Goal: Information Seeking & Learning: Learn about a topic

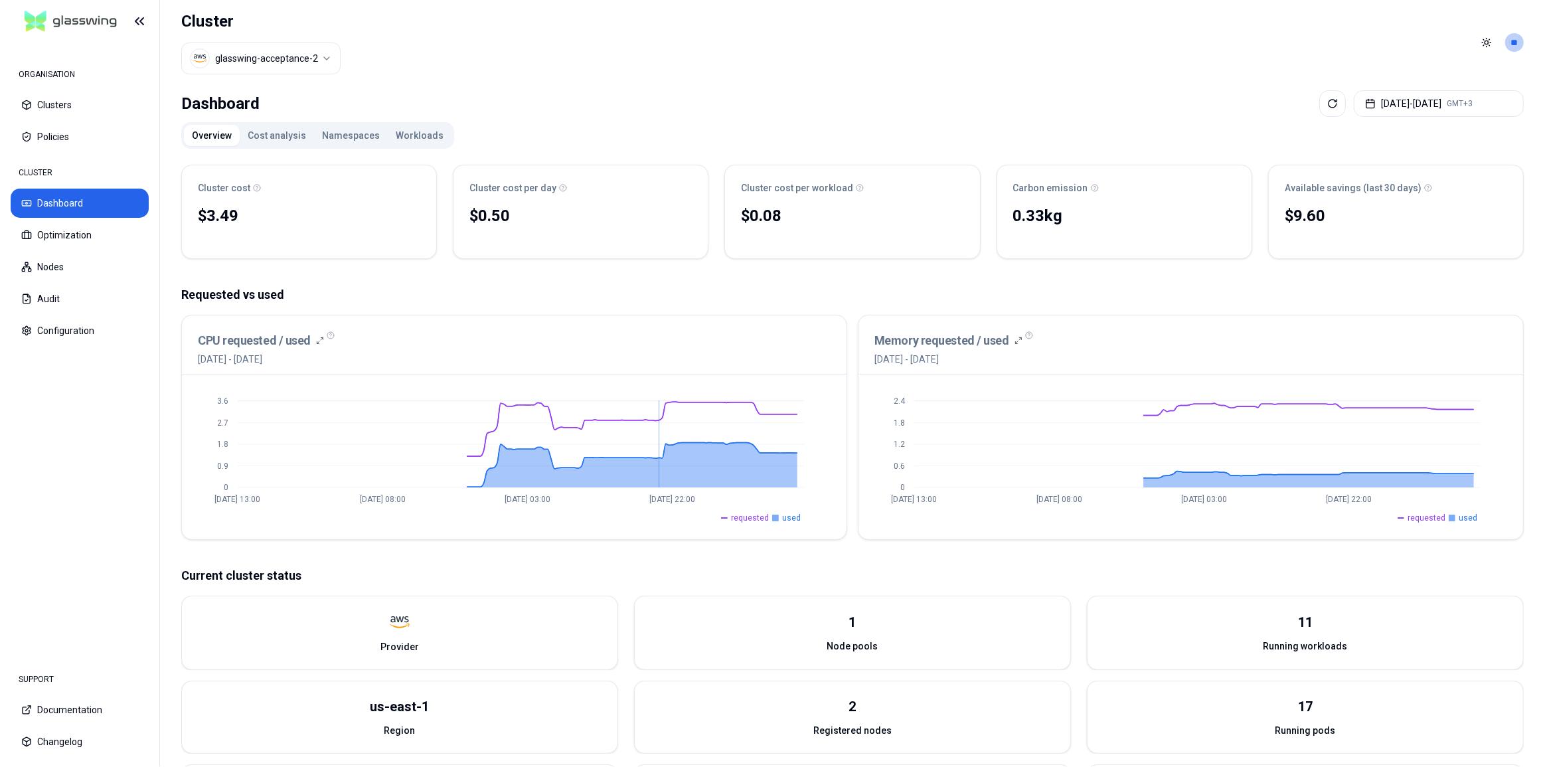
click at [757, 518] on span "requested" at bounding box center [750, 518] width 38 height 11
click at [790, 517] on span "used" at bounding box center [791, 518] width 19 height 11
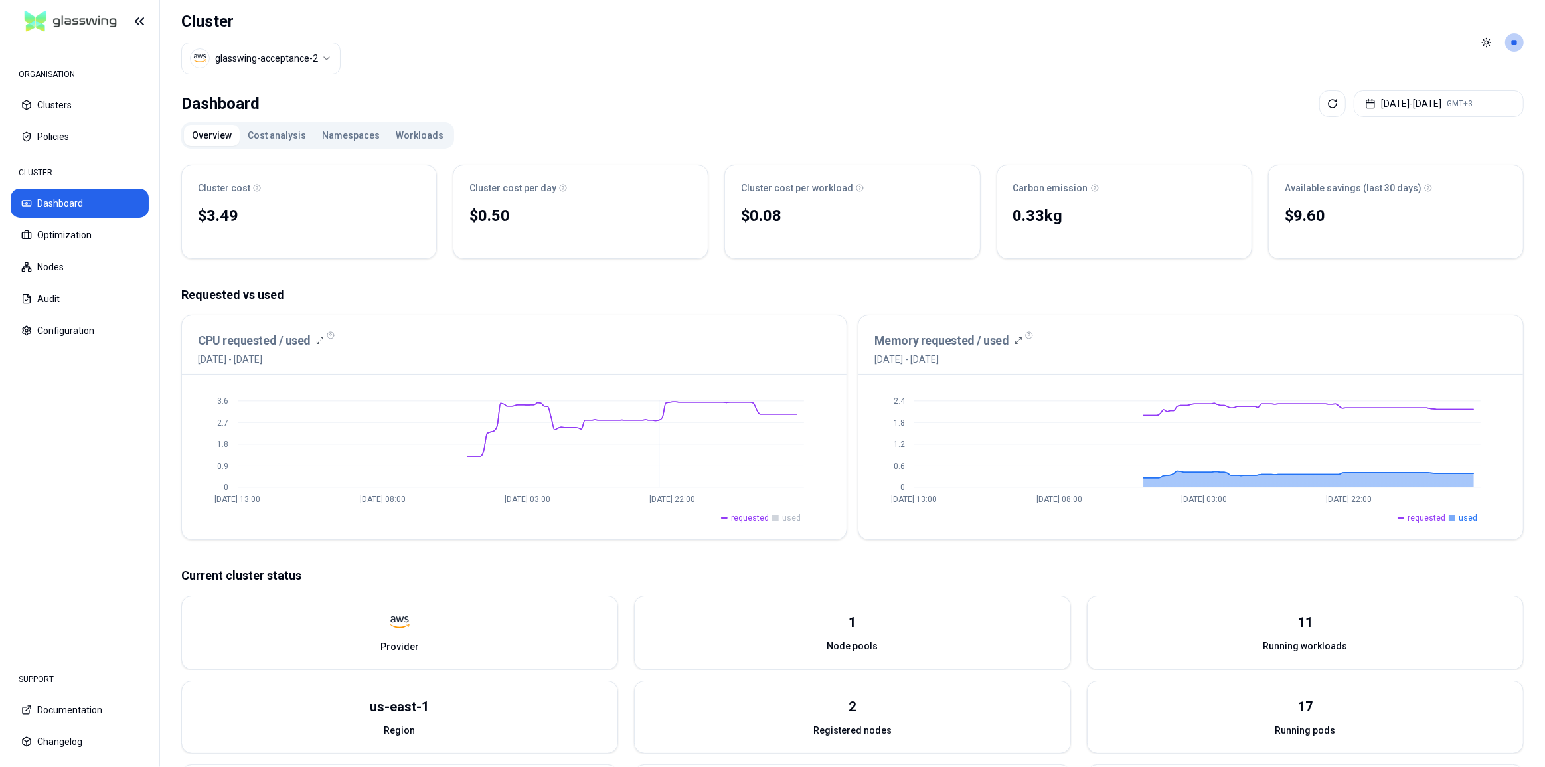
click at [790, 517] on span "used" at bounding box center [791, 518] width 19 height 11
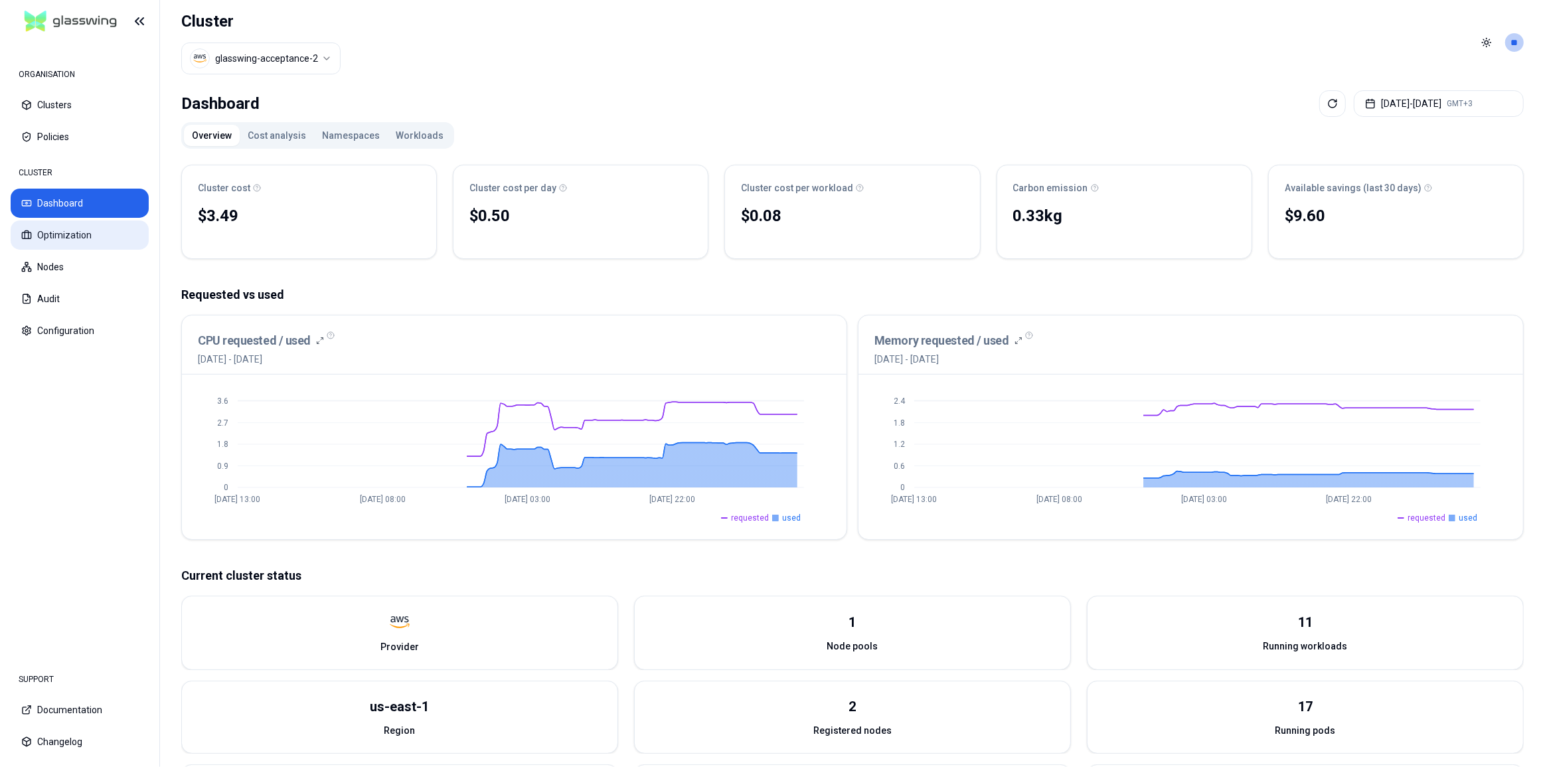
click at [89, 240] on button "Optimization" at bounding box center [80, 234] width 138 height 29
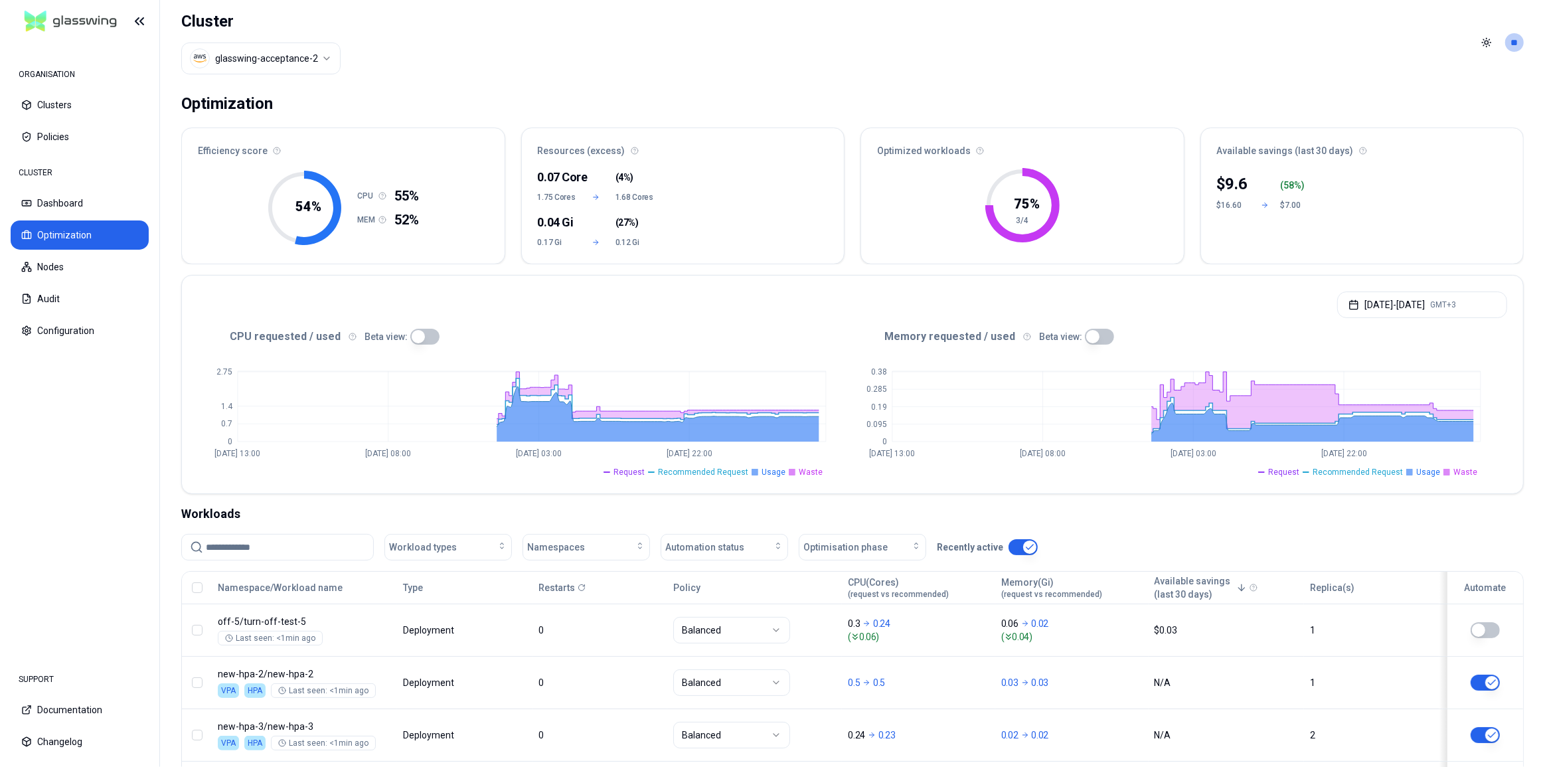
click at [415, 339] on button "button" at bounding box center [424, 337] width 29 height 16
click at [1092, 334] on button "button" at bounding box center [1099, 337] width 29 height 16
click at [1466, 474] on span "Waste" at bounding box center [1466, 472] width 24 height 11
click at [1429, 473] on span "Usage" at bounding box center [1429, 472] width 24 height 11
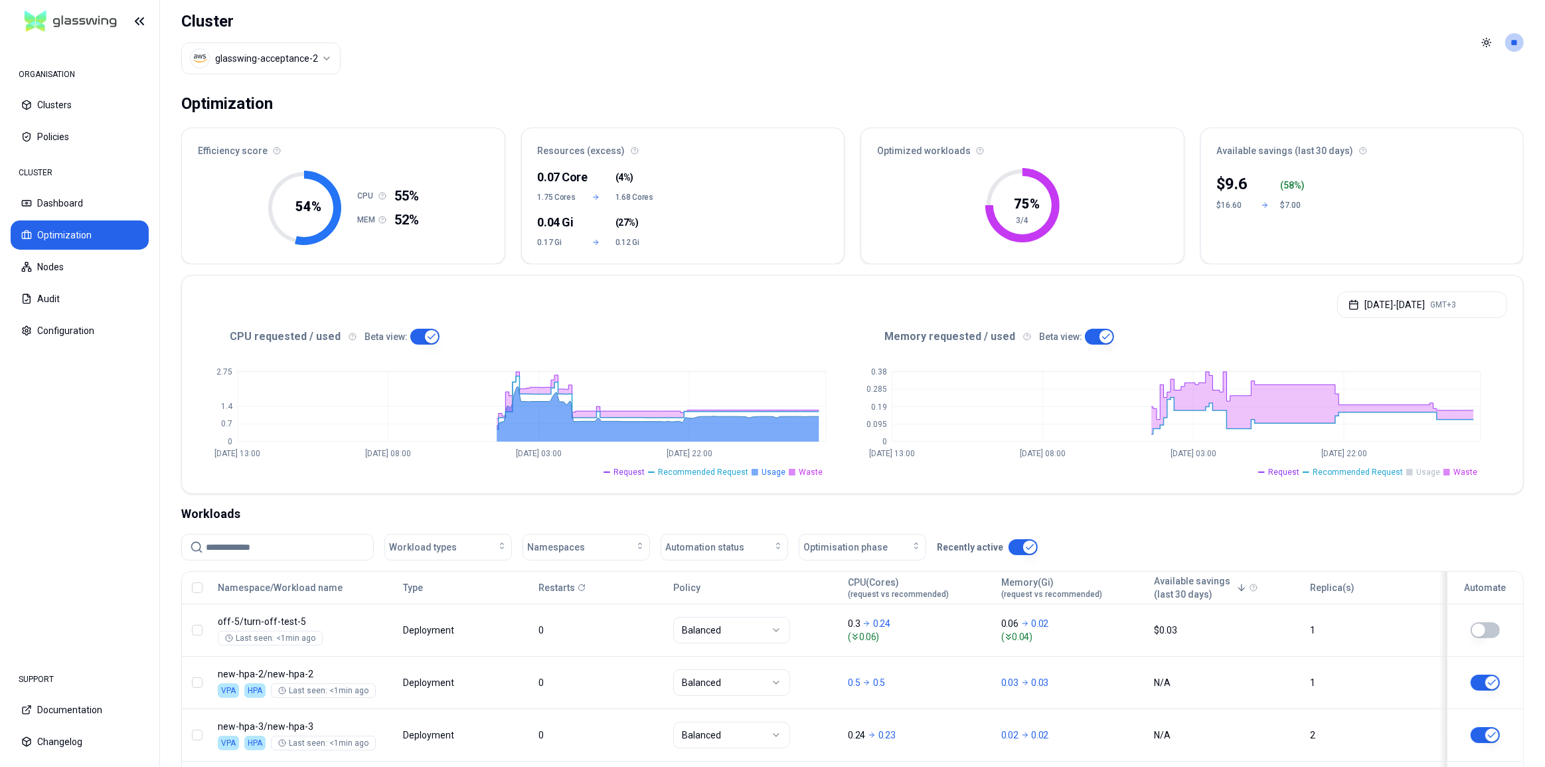
click at [1429, 473] on span "Usage" at bounding box center [1429, 472] width 24 height 11
click at [1369, 470] on span "Recommended Request" at bounding box center [1358, 472] width 90 height 11
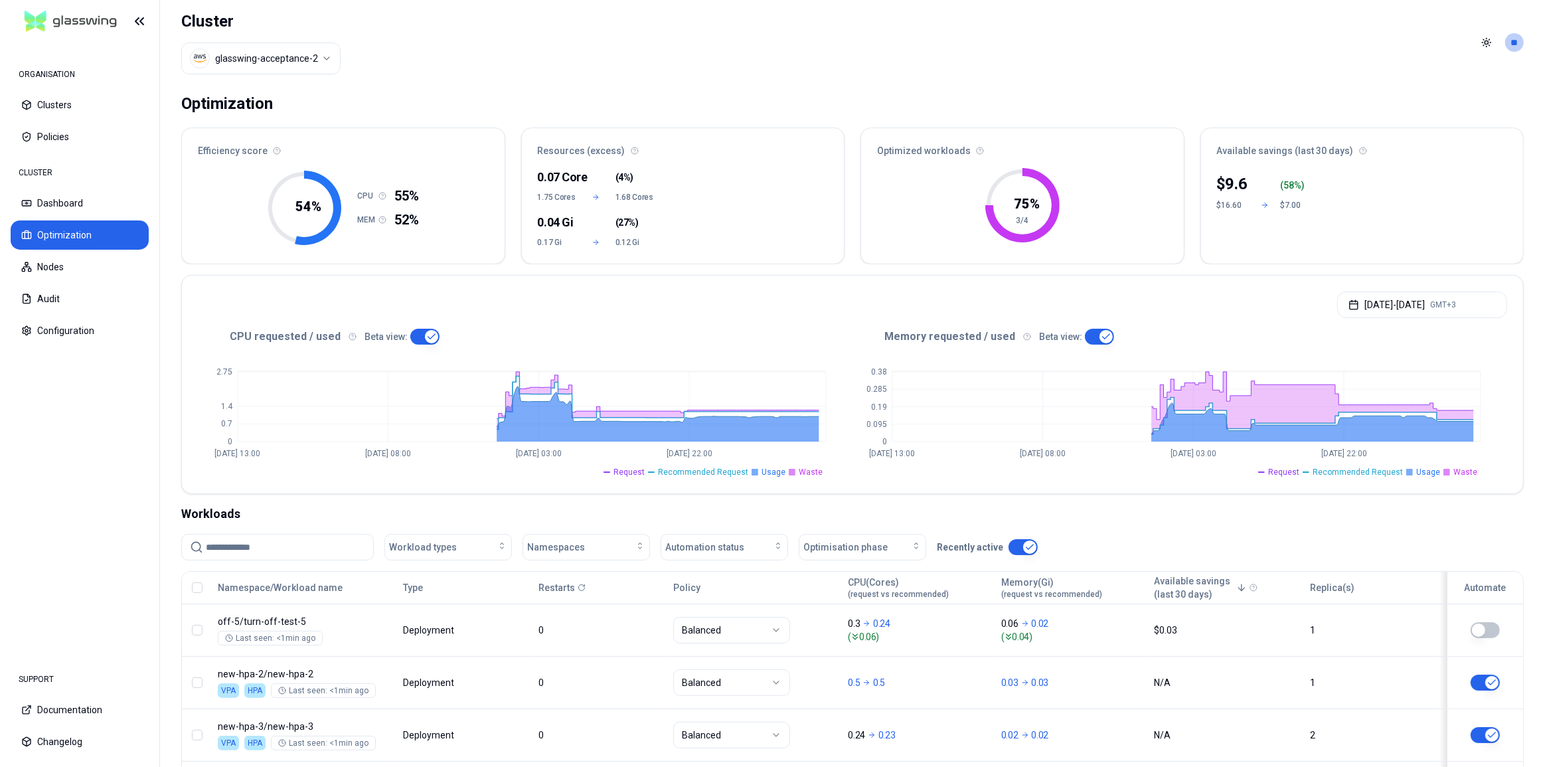
click at [1288, 468] on span "Request" at bounding box center [1283, 472] width 31 height 11
click at [72, 207] on button "Dashboard" at bounding box center [80, 203] width 138 height 29
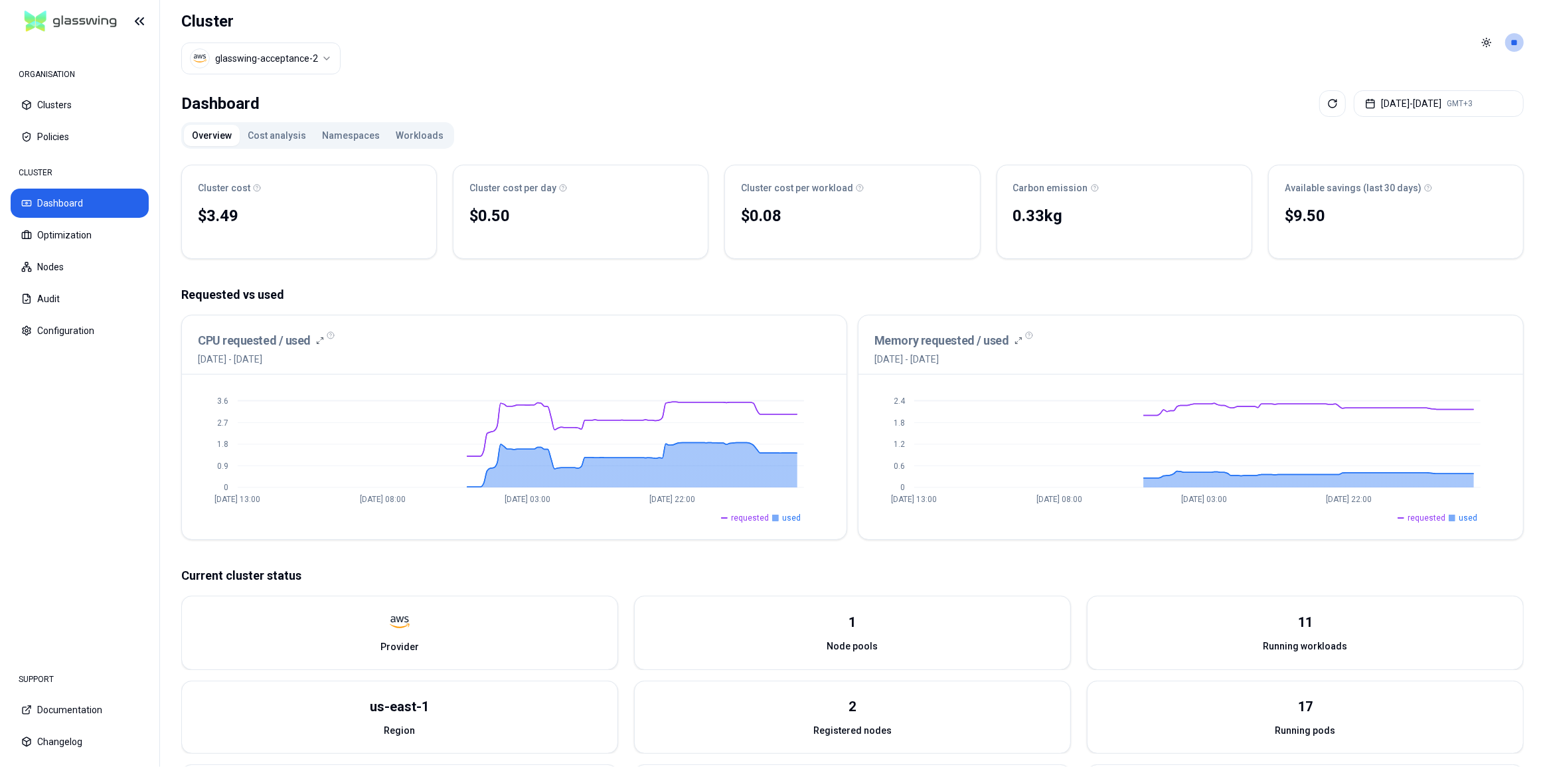
click at [418, 139] on button "Workloads" at bounding box center [420, 135] width 64 height 21
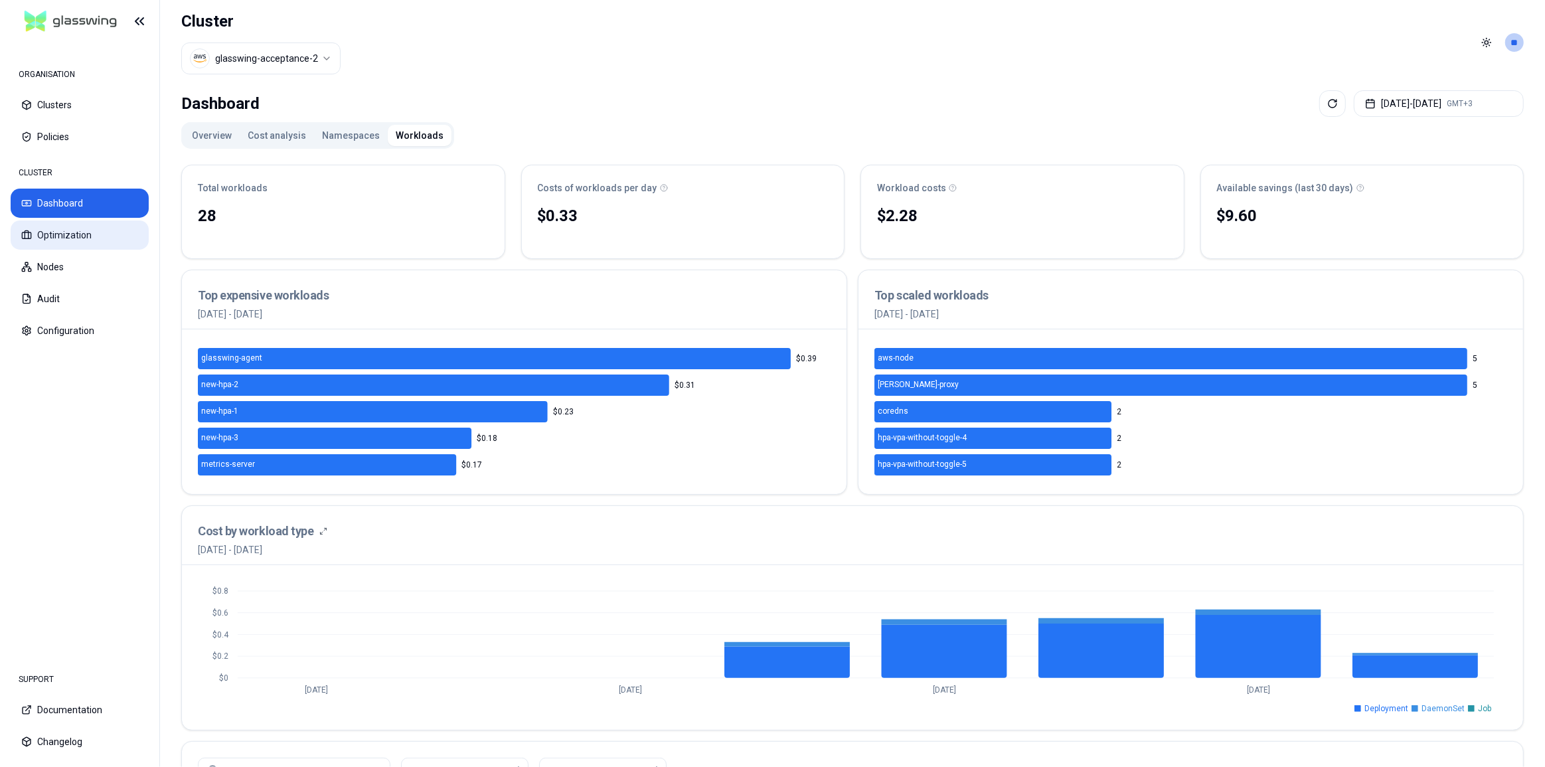
click at [65, 241] on button "Optimization" at bounding box center [80, 234] width 138 height 29
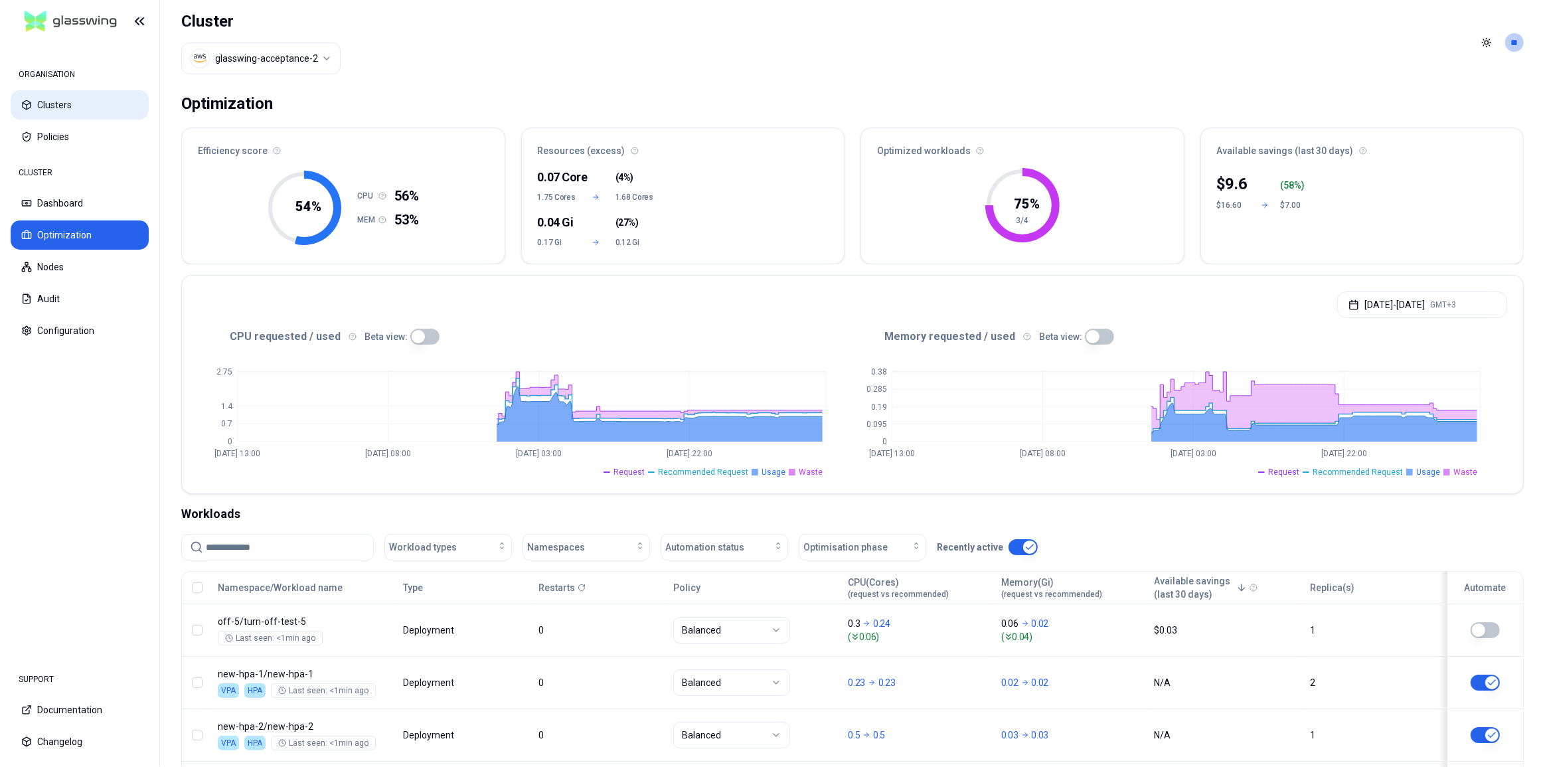
click at [86, 109] on button "Clusters" at bounding box center [80, 104] width 138 height 29
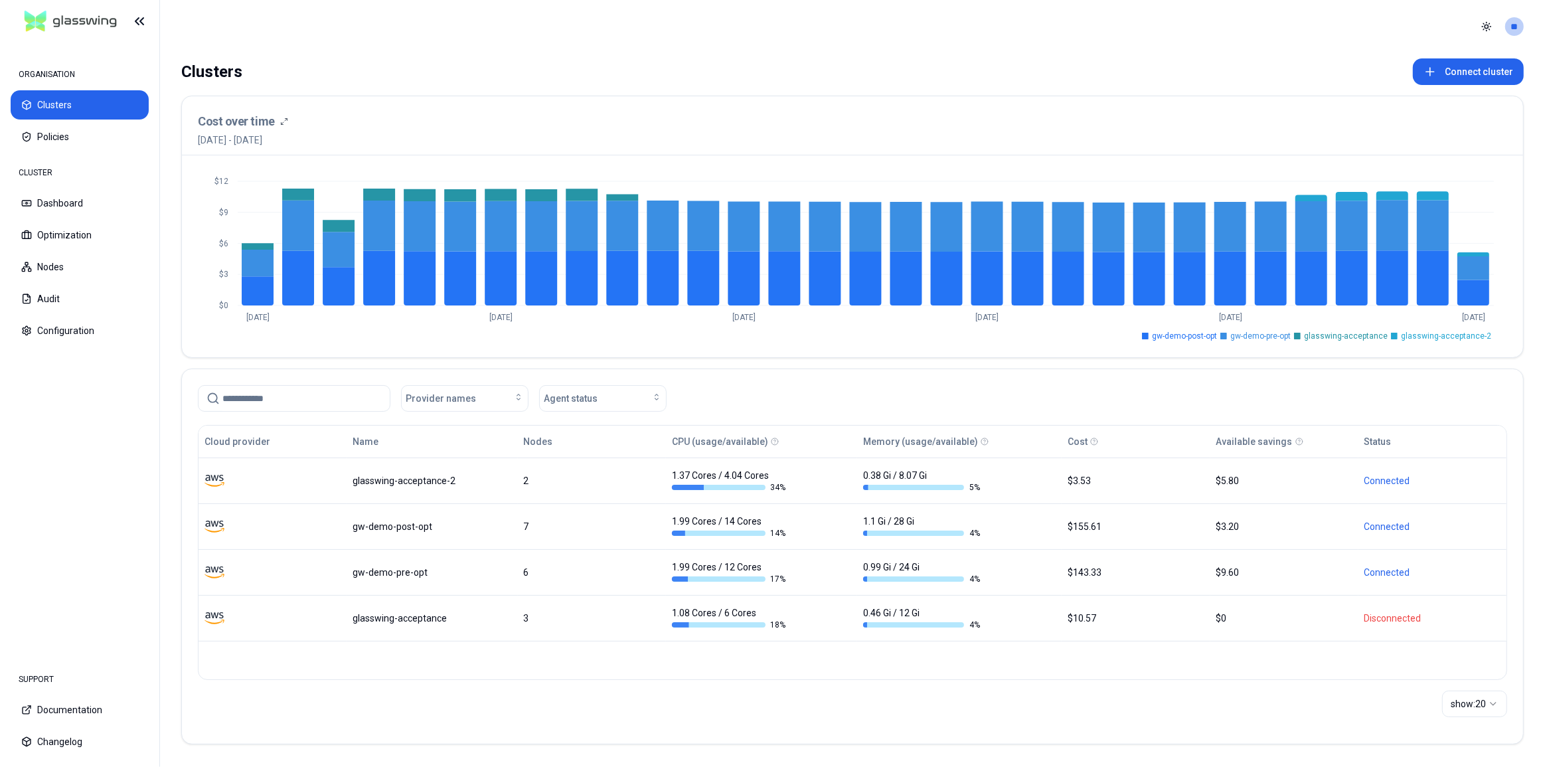
click at [82, 139] on button "Policies" at bounding box center [80, 136] width 138 height 29
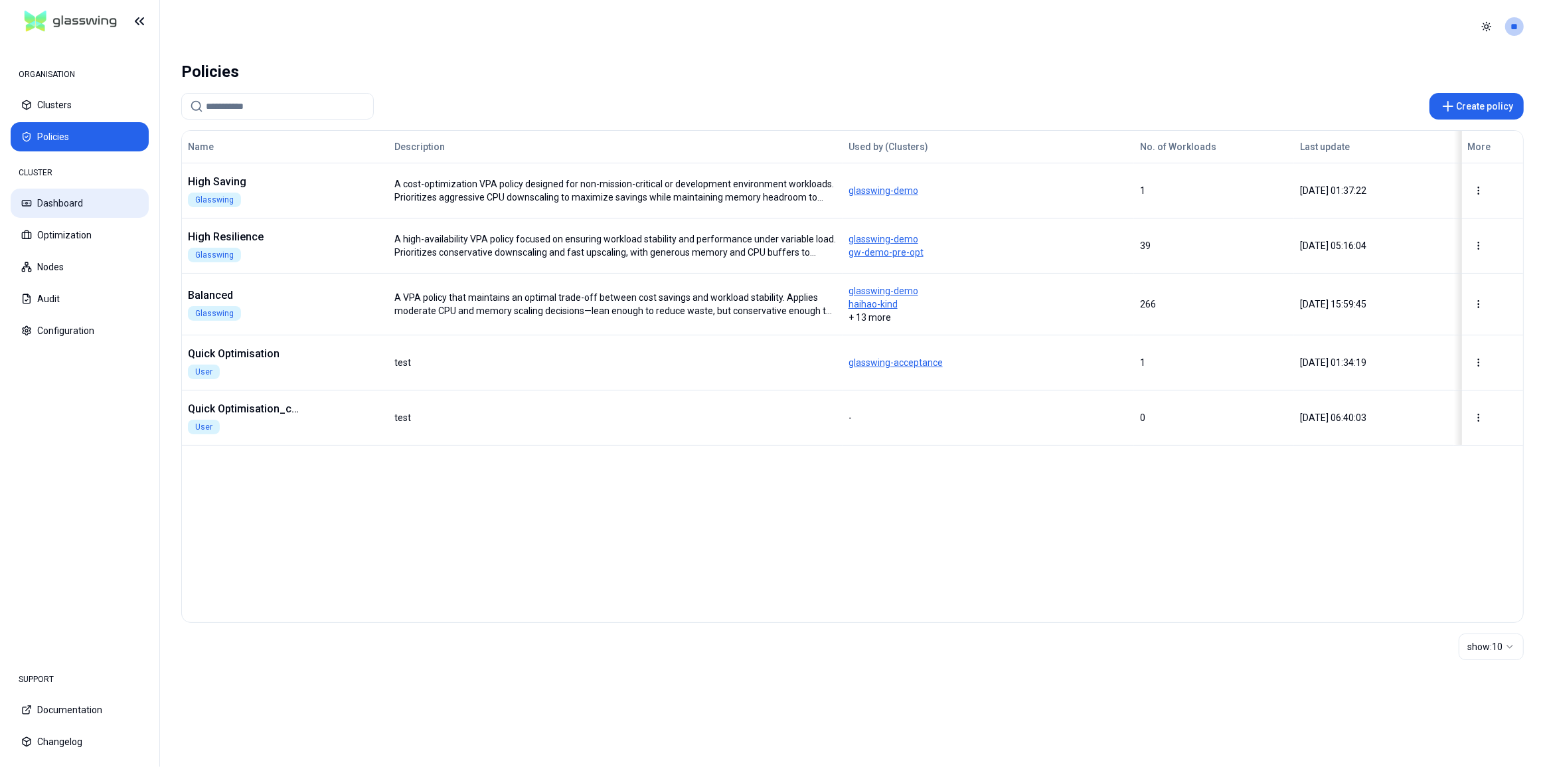
click at [100, 217] on button "Dashboard" at bounding box center [80, 203] width 138 height 29
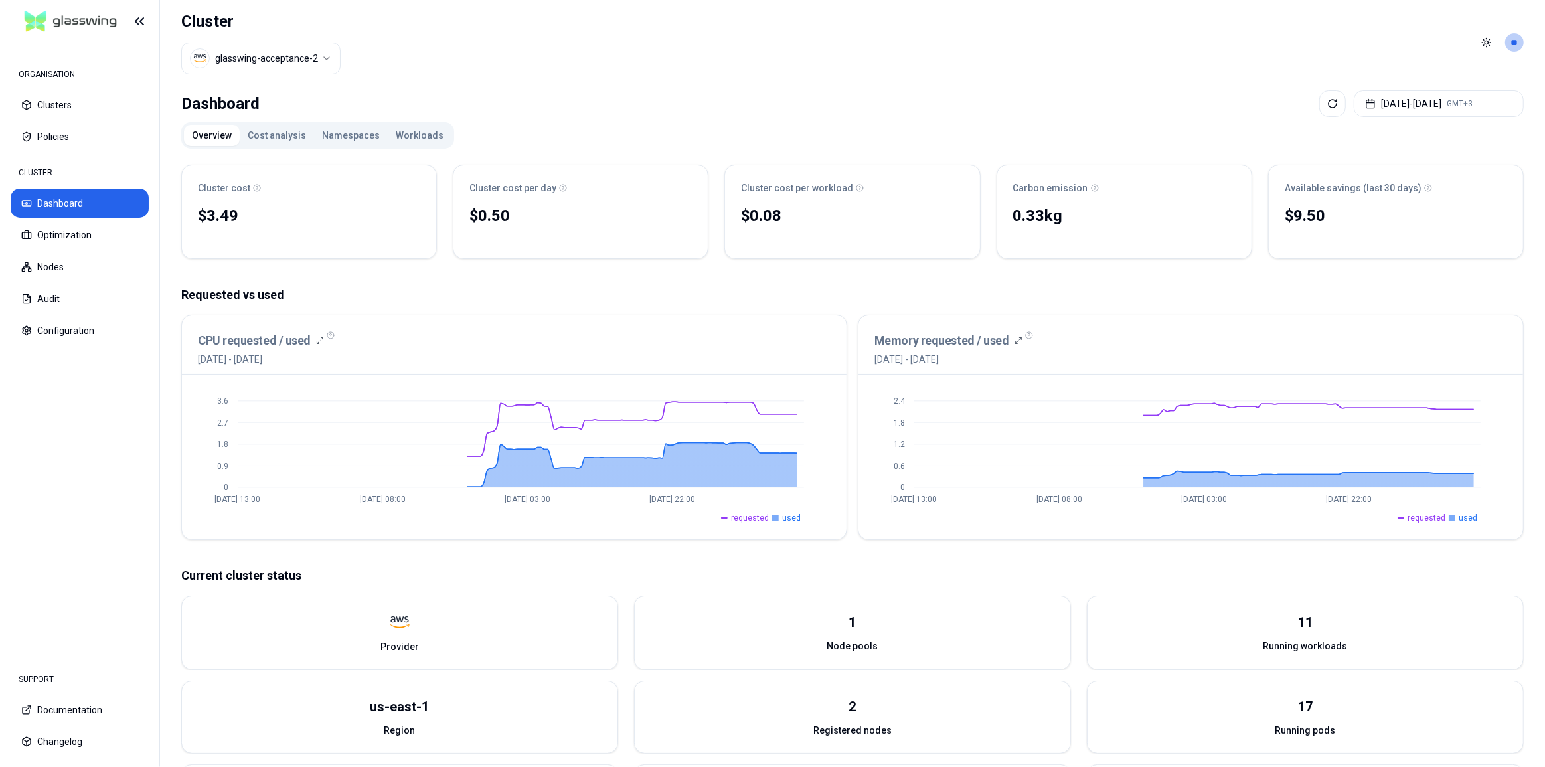
click at [285, 130] on button "Cost analysis" at bounding box center [277, 135] width 74 height 21
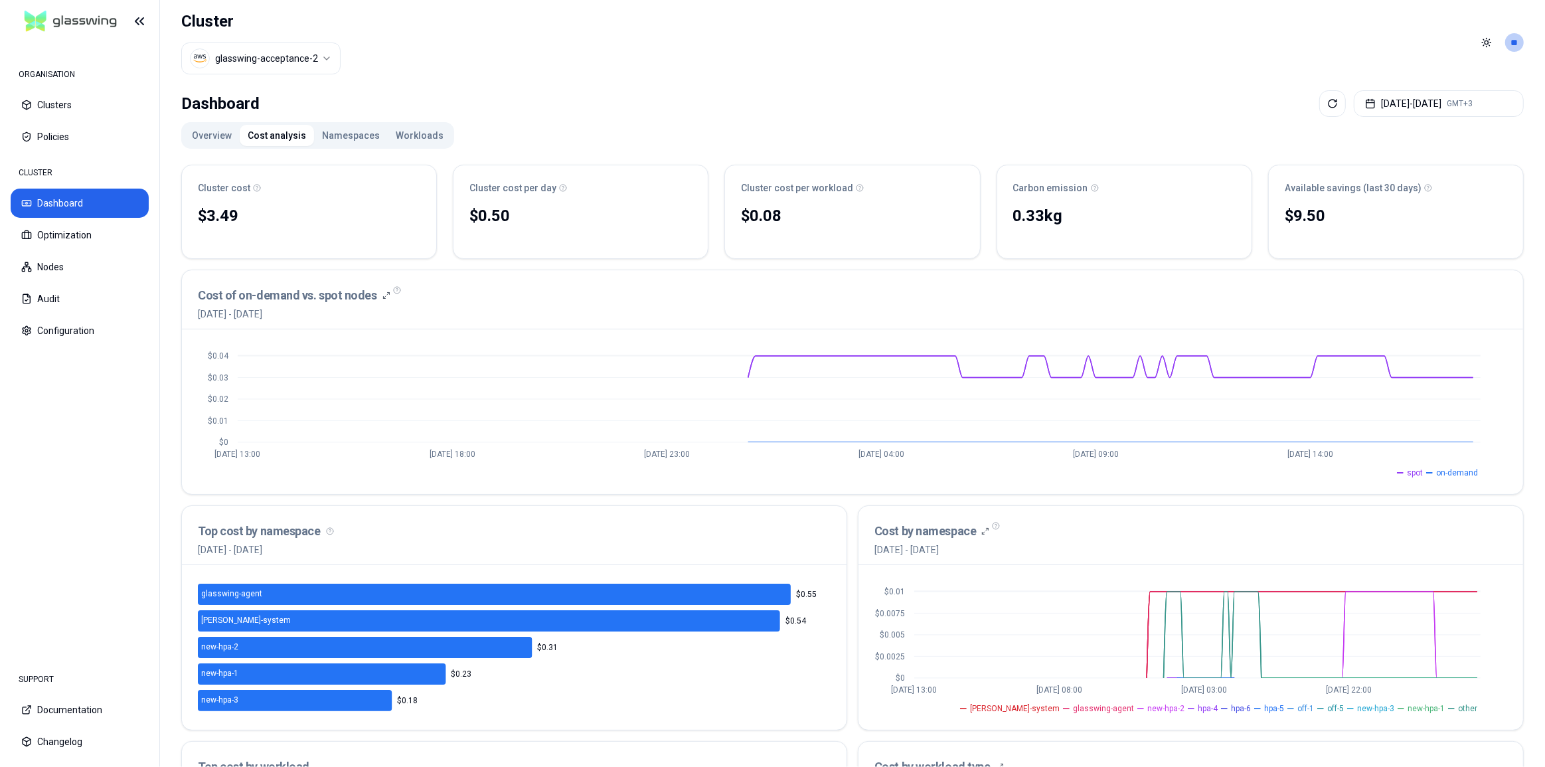
click at [209, 135] on button "Overview" at bounding box center [212, 135] width 56 height 21
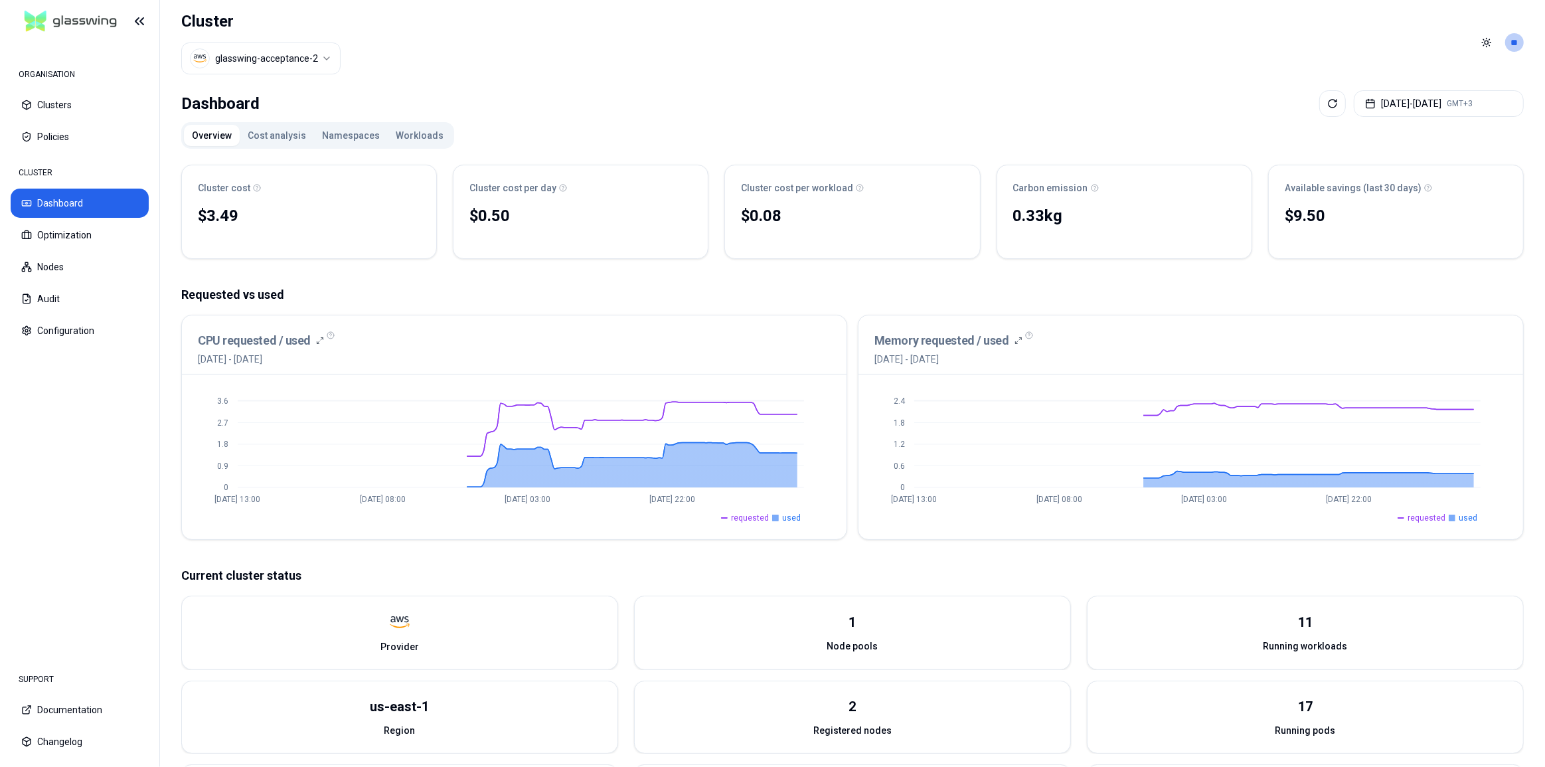
click at [402, 137] on button "Workloads" at bounding box center [420, 135] width 64 height 21
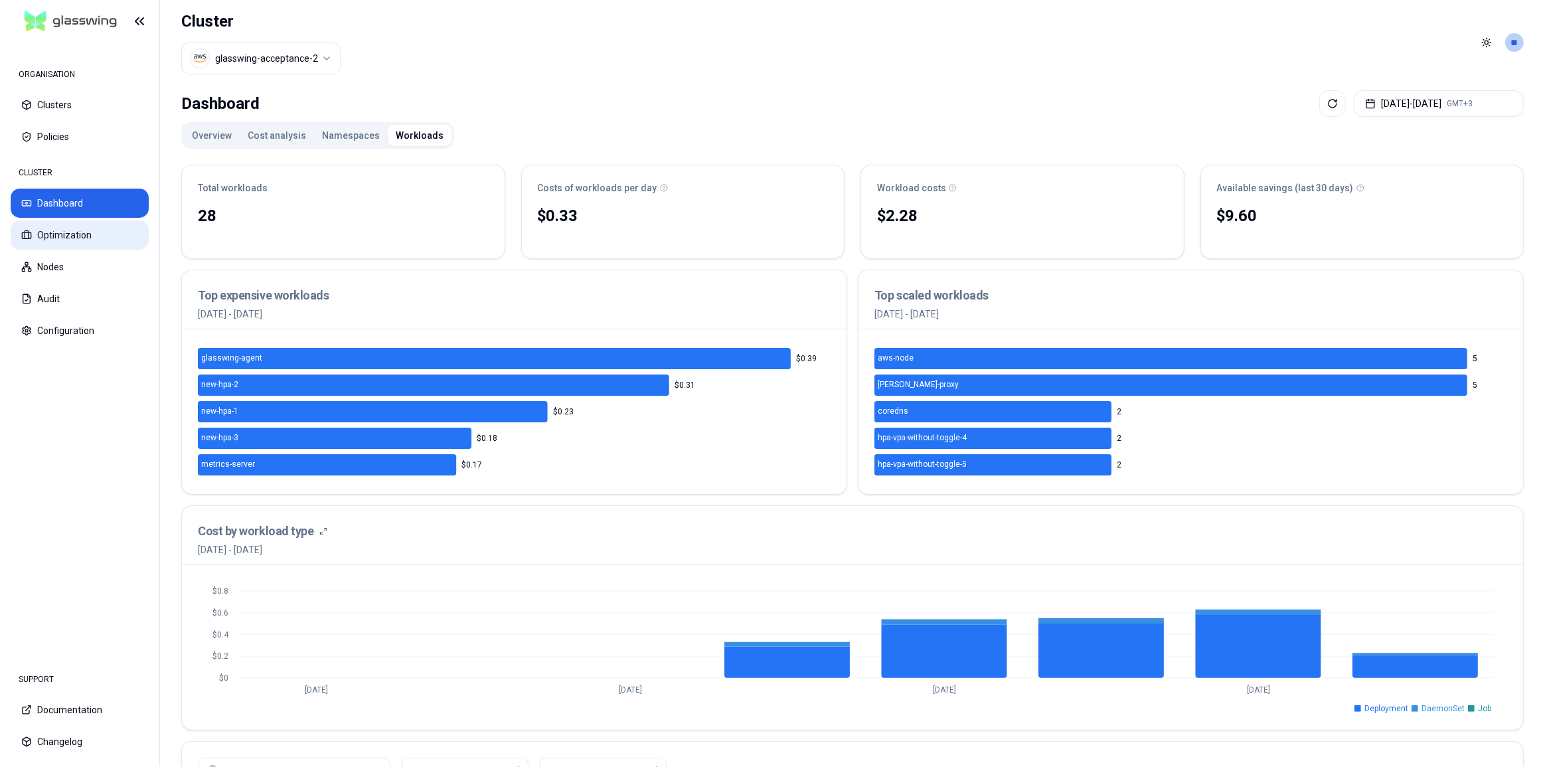
click at [66, 236] on button "Optimization" at bounding box center [80, 234] width 138 height 29
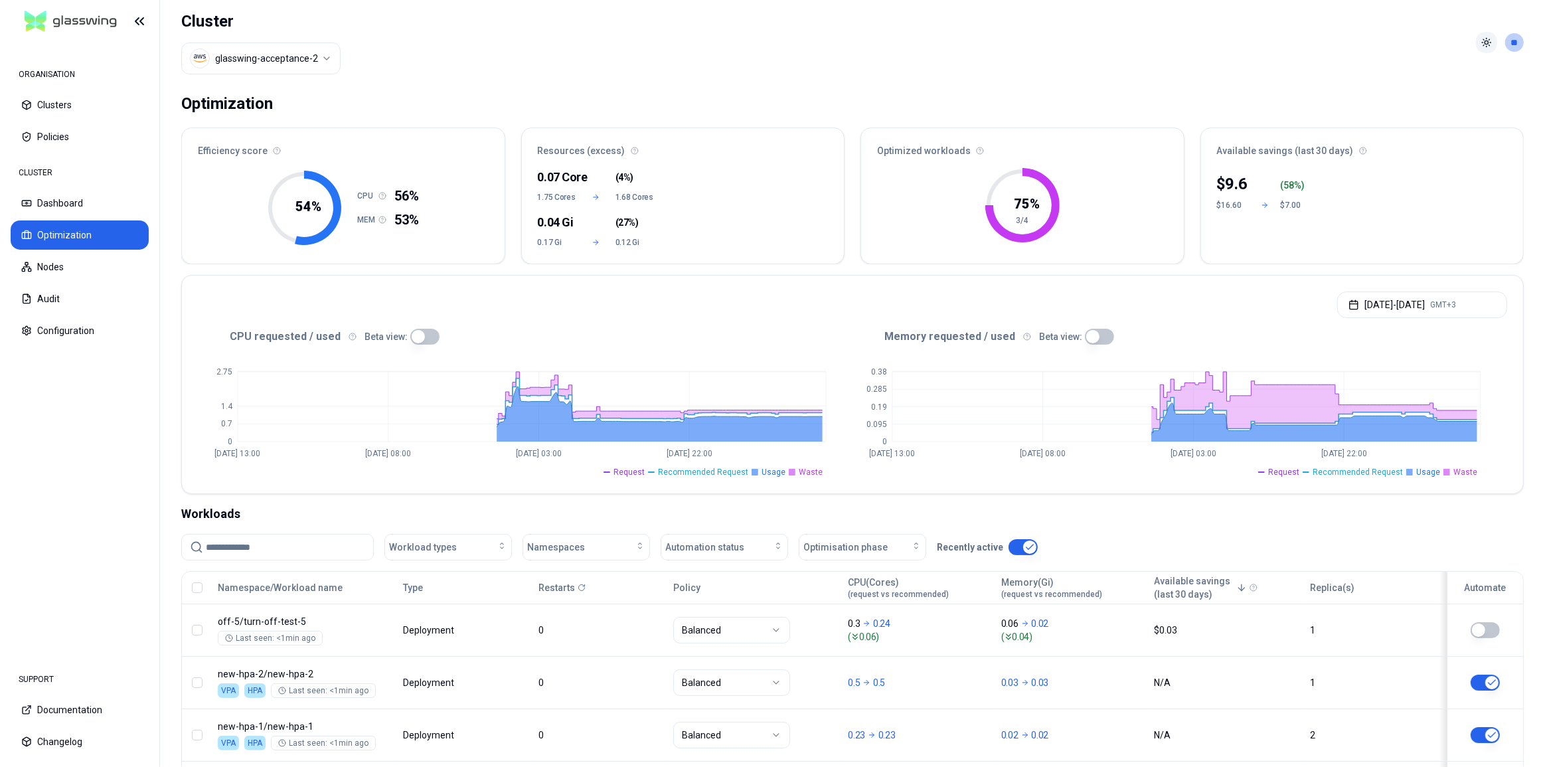
click at [1492, 39] on html "ORGANISATION Clusters Policies CLUSTER Dashboard Optimization Nodes Audit Confi…" at bounding box center [772, 383] width 1545 height 767
click at [1454, 98] on div "Dark" at bounding box center [1455, 90] width 78 height 21
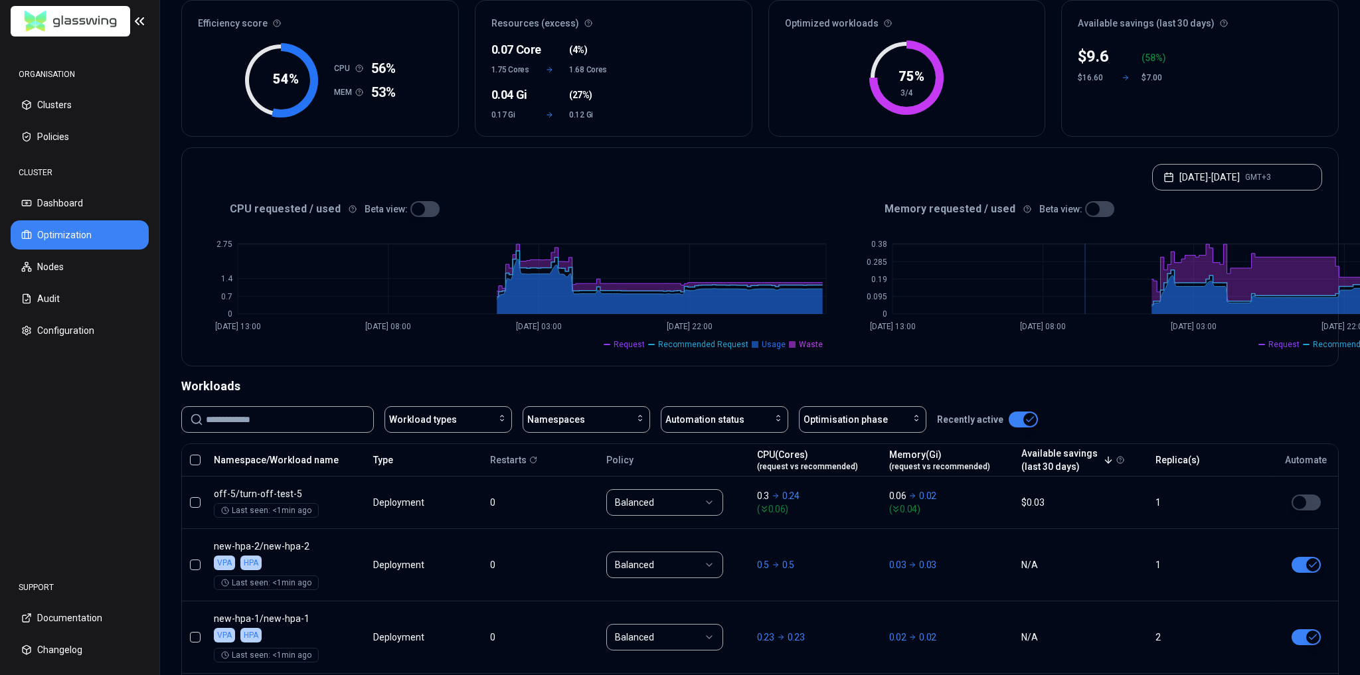
scroll to position [127, 0]
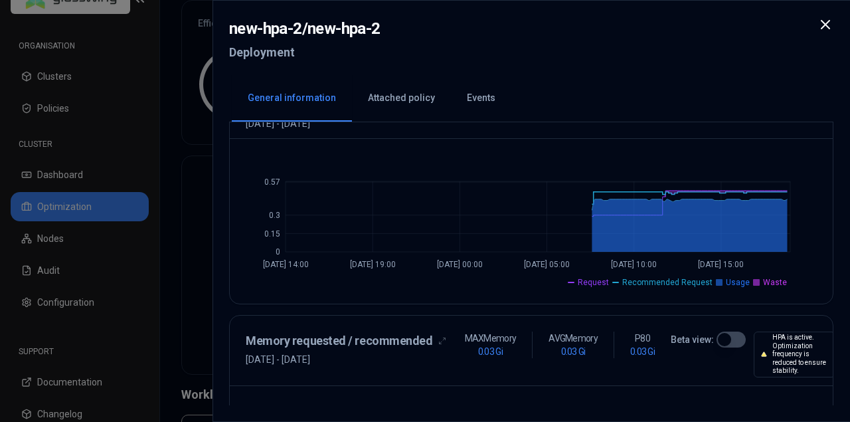
scroll to position [432, 0]
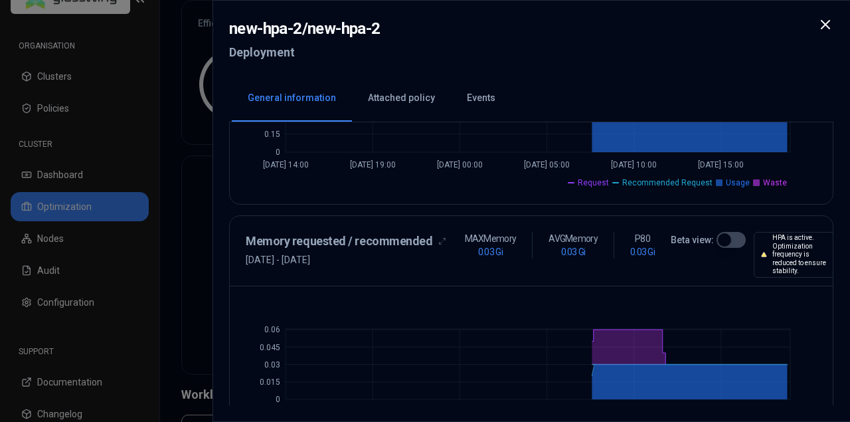
click at [820, 25] on icon at bounding box center [826, 25] width 16 height 16
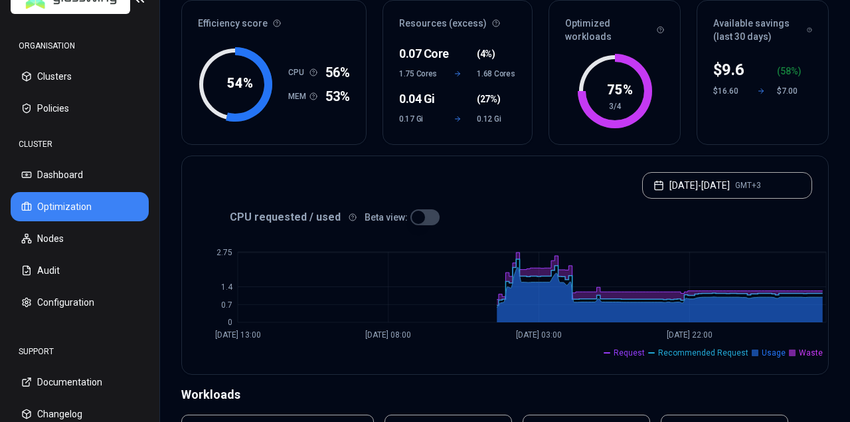
scroll to position [28, 0]
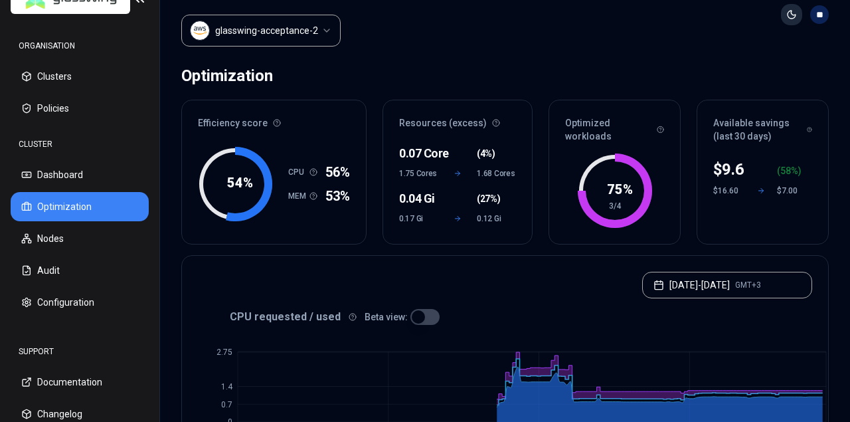
click at [790, 19] on html "ORGANISATION Clusters Policies CLUSTER Dashboard Optimization Nodes Audit Confi…" at bounding box center [425, 211] width 850 height 422
click at [756, 48] on span "Light" at bounding box center [752, 41] width 21 height 13
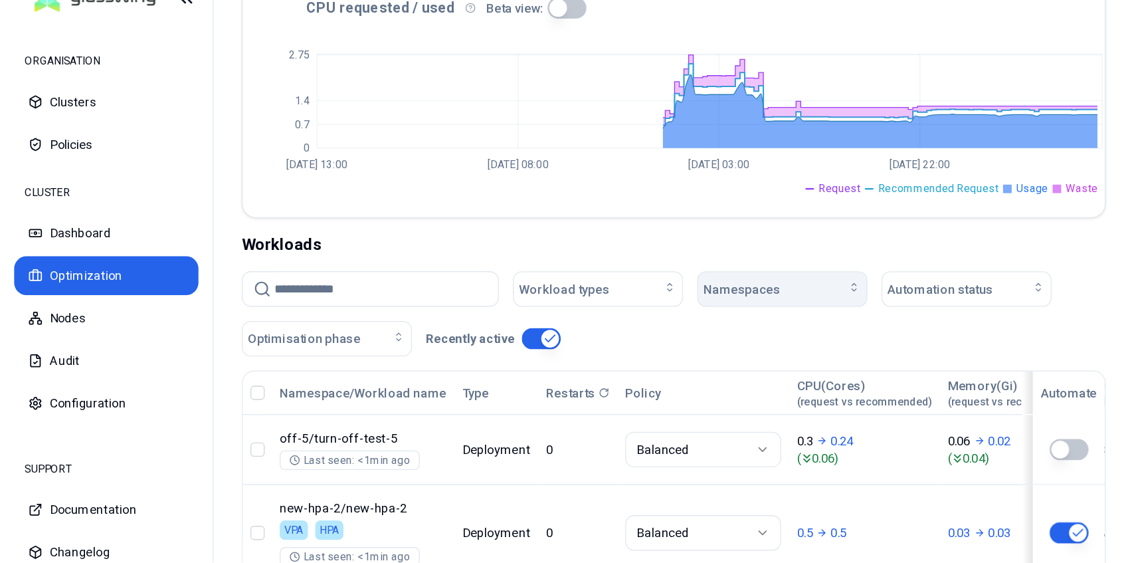
scroll to position [339, 0]
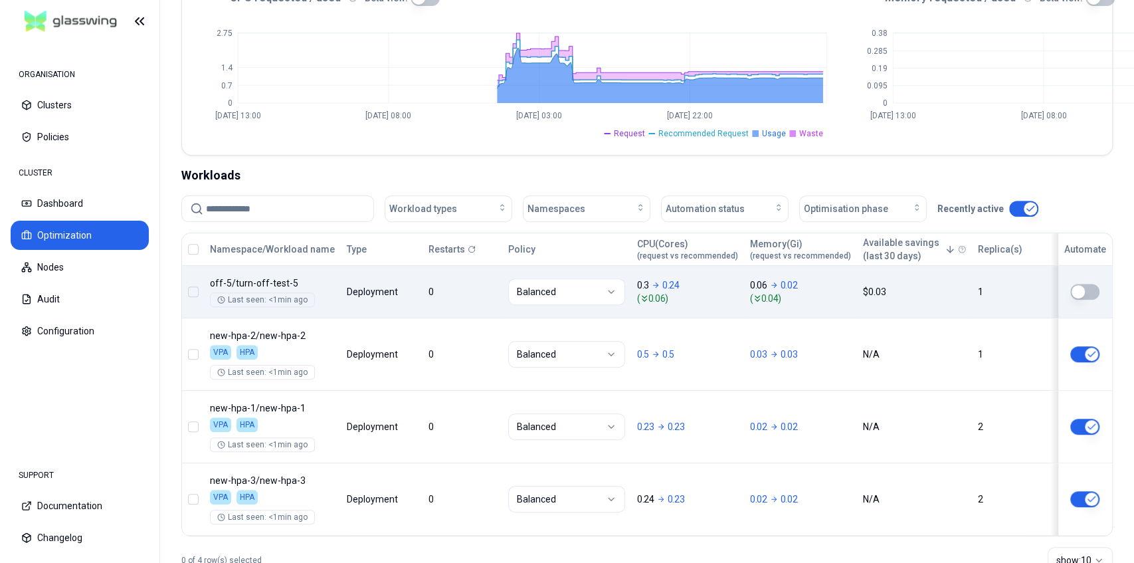
click at [464, 302] on body "ORGANISATION Clusters Policies CLUSTER Dashboard Optimization Nodes Audit Confi…" at bounding box center [567, 281] width 1134 height 563
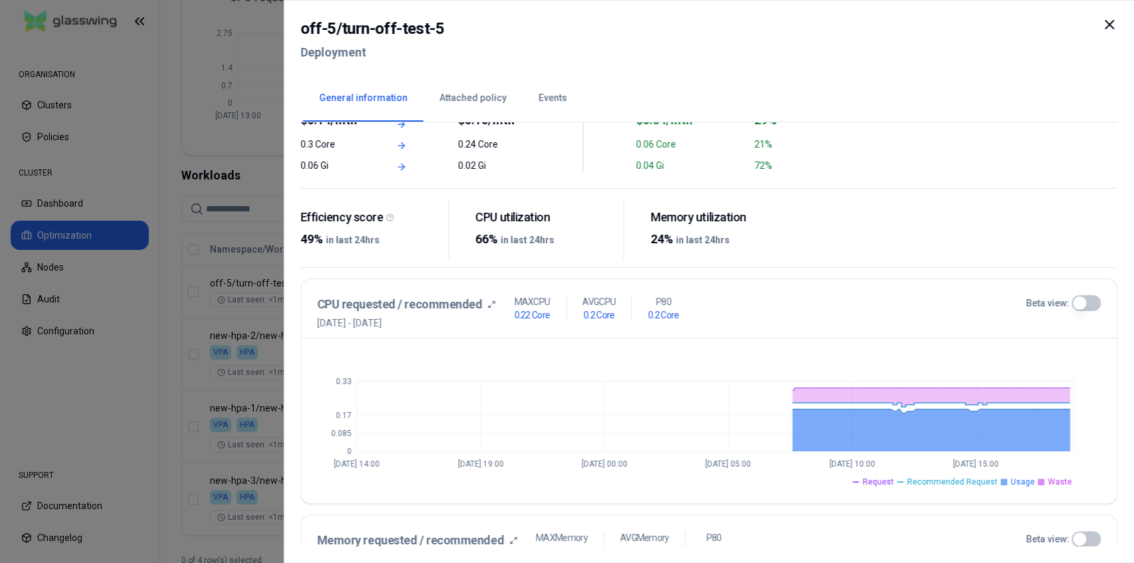
scroll to position [221, 0]
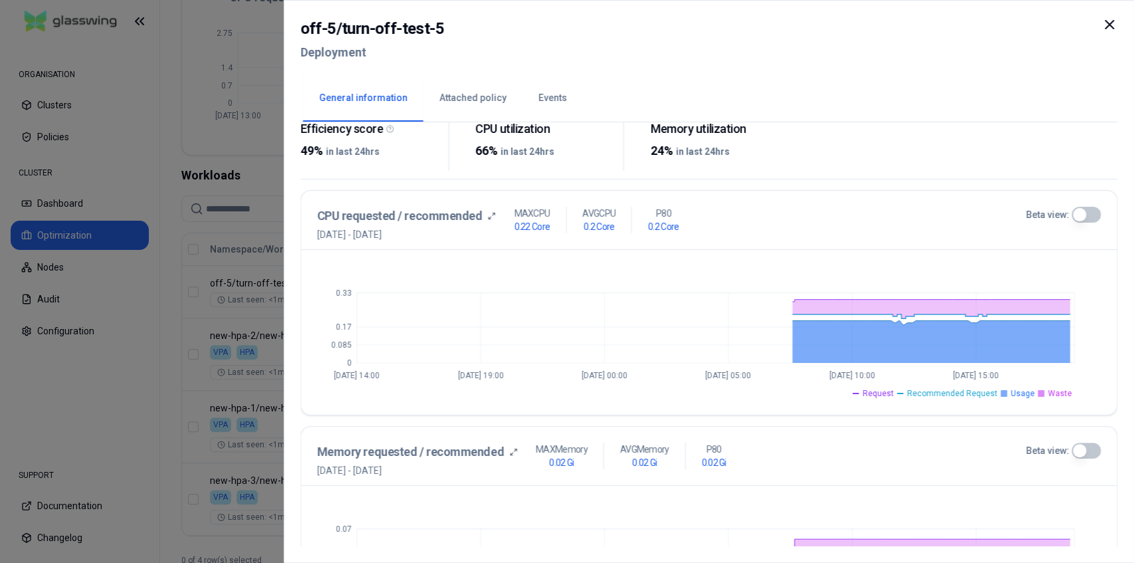
click at [1023, 394] on span "Usage" at bounding box center [1022, 393] width 24 height 11
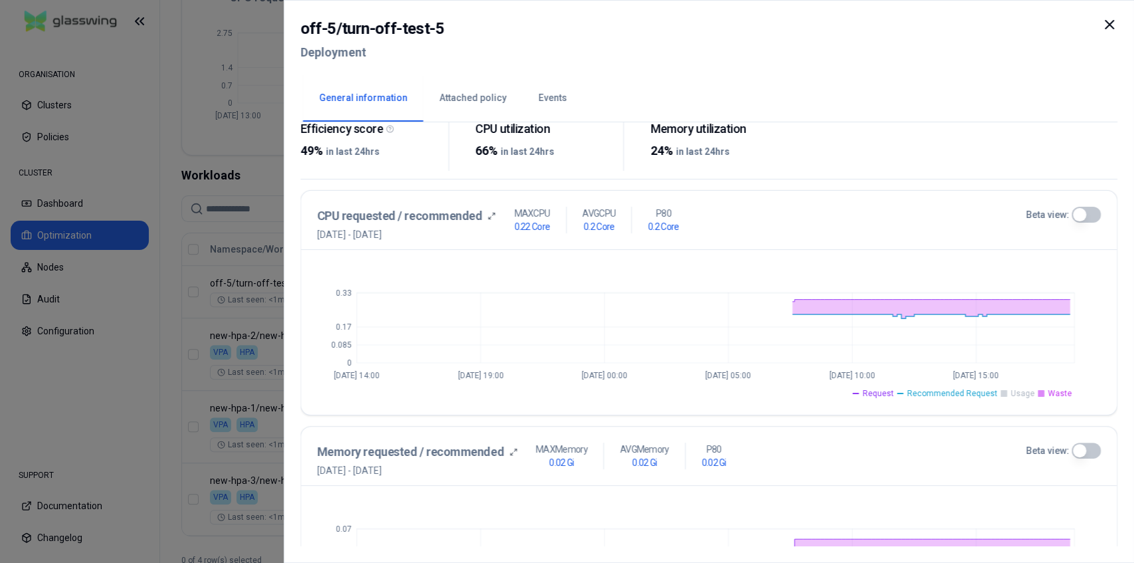
click at [1049, 394] on span "Waste" at bounding box center [1059, 393] width 24 height 11
click at [1028, 392] on span "Usage" at bounding box center [1022, 393] width 24 height 11
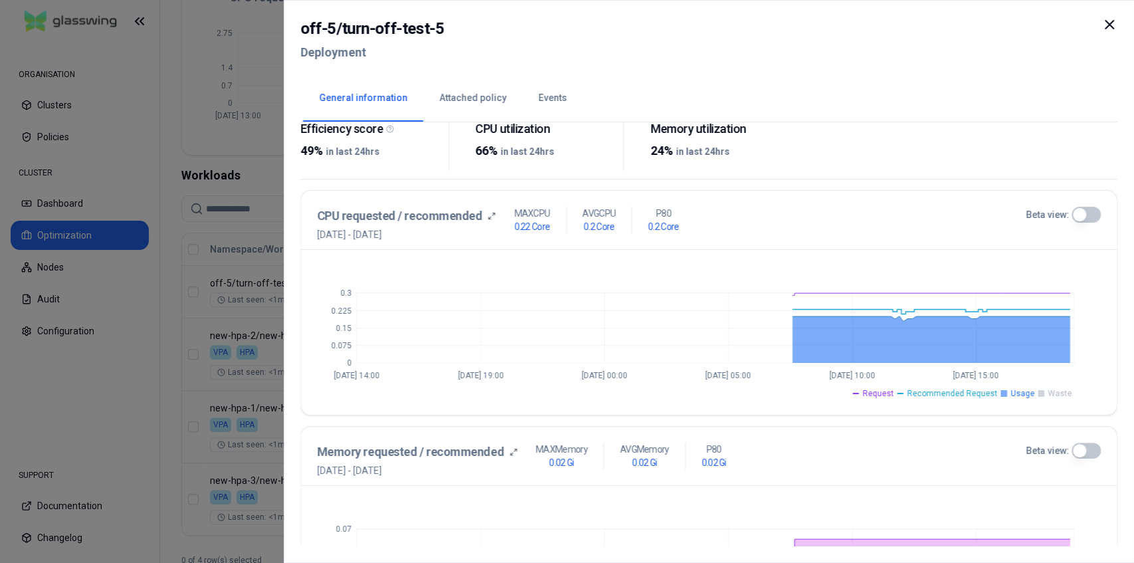
drag, startPoint x: 1108, startPoint y: 21, endPoint x: 756, endPoint y: 268, distance: 431.0
click at [1108, 21] on icon at bounding box center [1109, 25] width 16 height 16
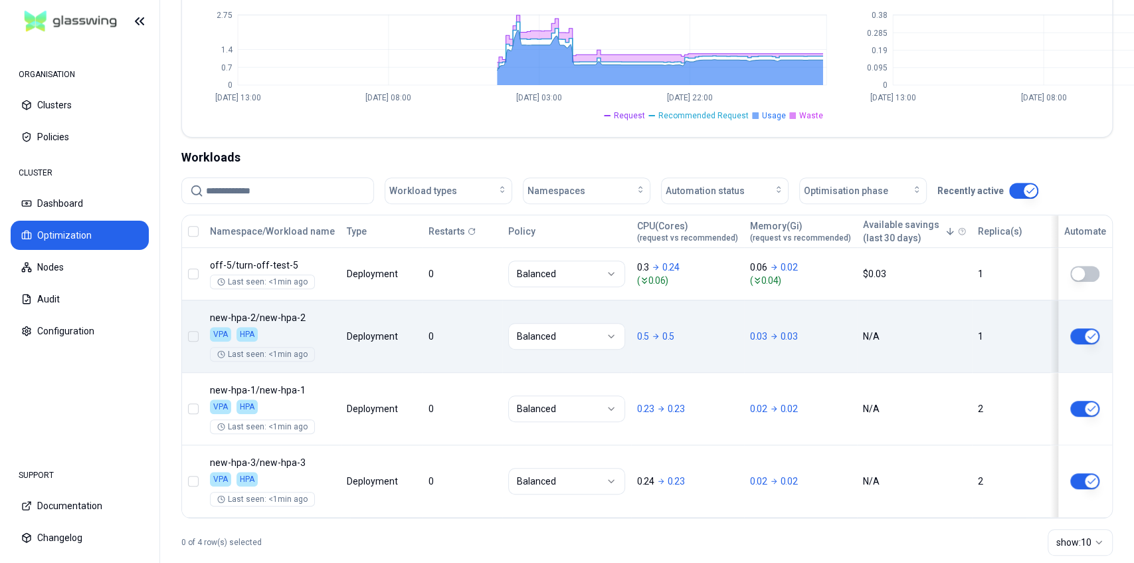
scroll to position [375, 0]
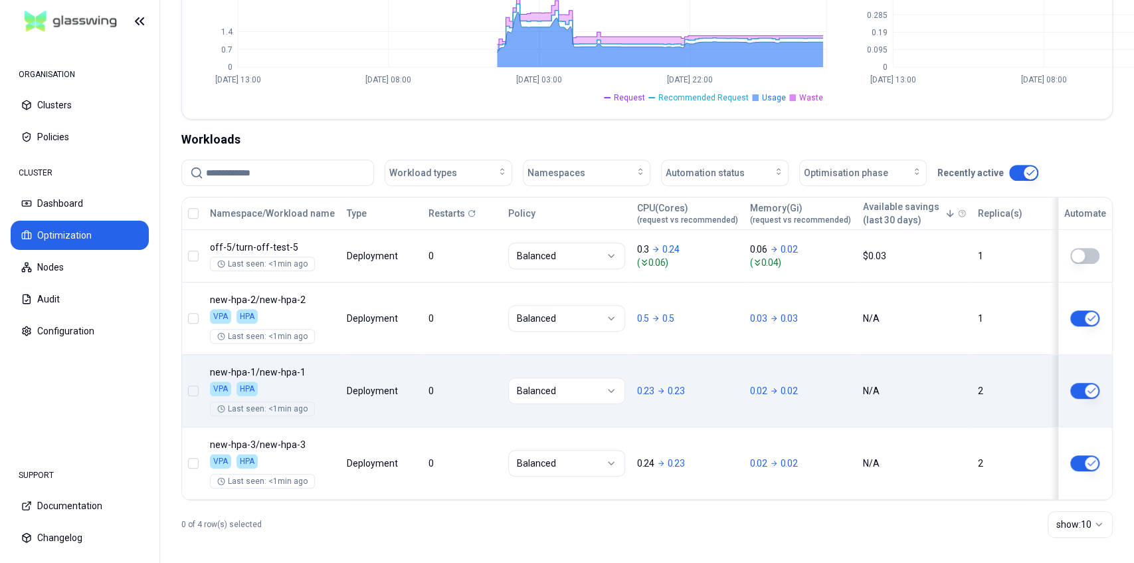
click at [436, 378] on body "ORGANISATION Clusters Policies CLUSTER Dashboard Optimization Nodes Audit Confi…" at bounding box center [567, 281] width 1134 height 563
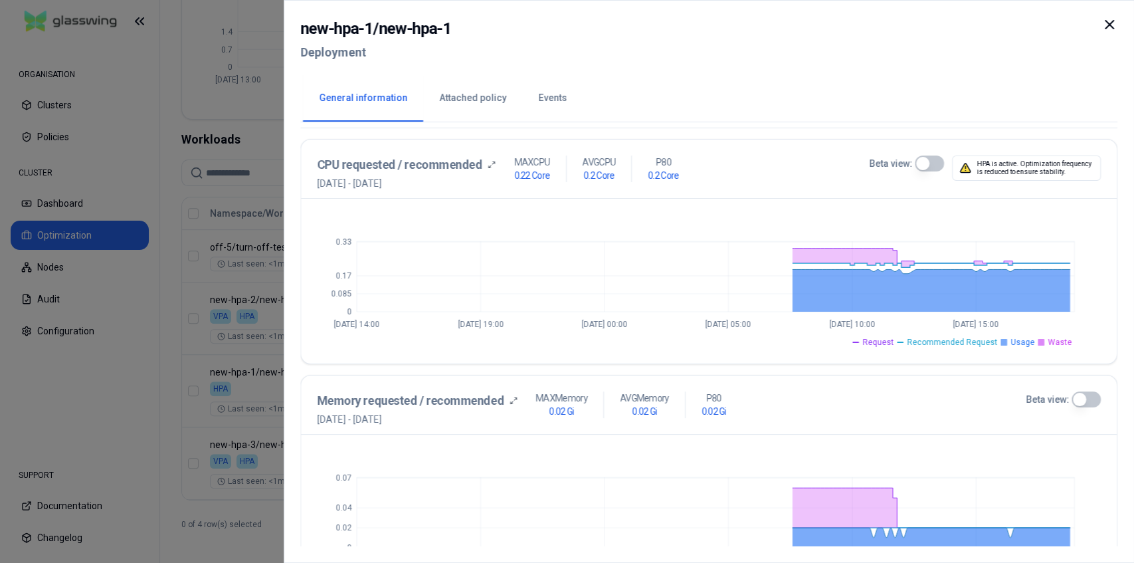
scroll to position [133, 0]
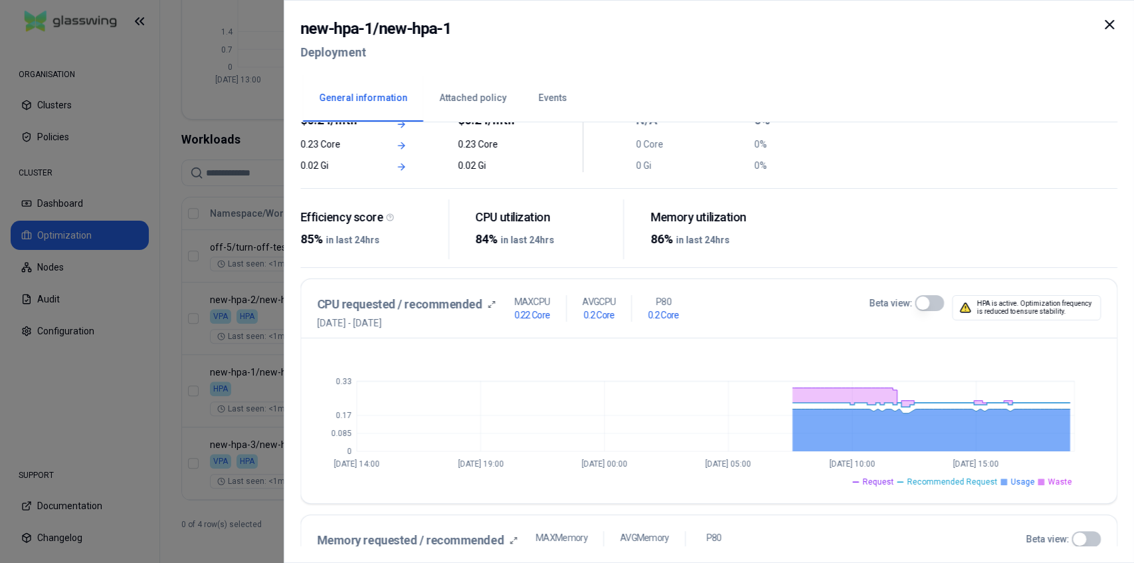
click at [1106, 24] on icon at bounding box center [1109, 25] width 16 height 16
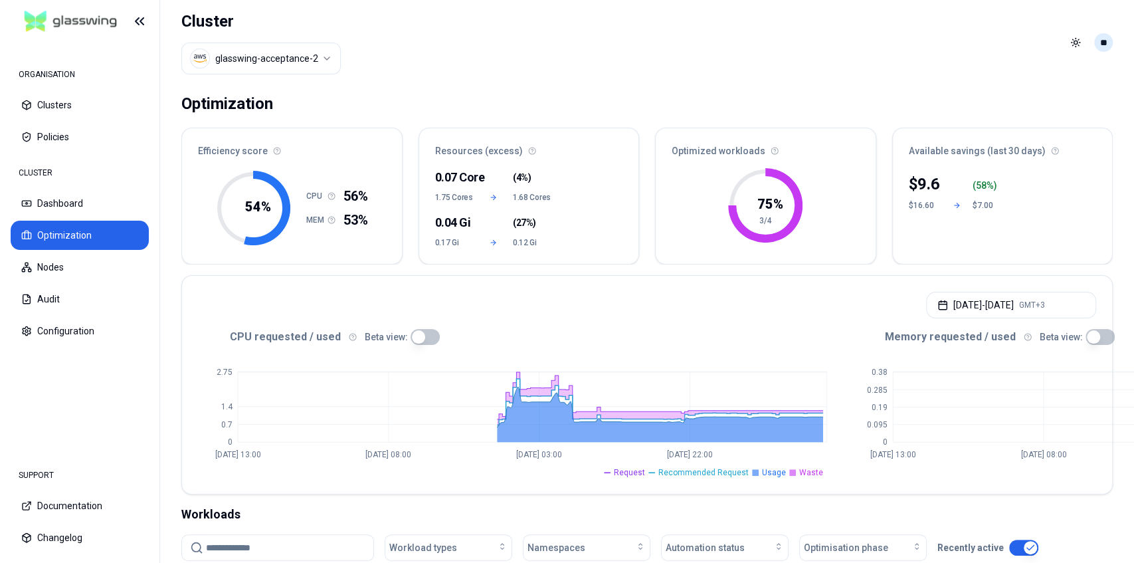
click at [1100, 41] on html "ORGANISATION Clusters Policies CLUSTER Dashboard Optimization Nodes Audit Confi…" at bounding box center [567, 281] width 1134 height 563
click at [1039, 126] on div "Logout" at bounding box center [1038, 136] width 142 height 21
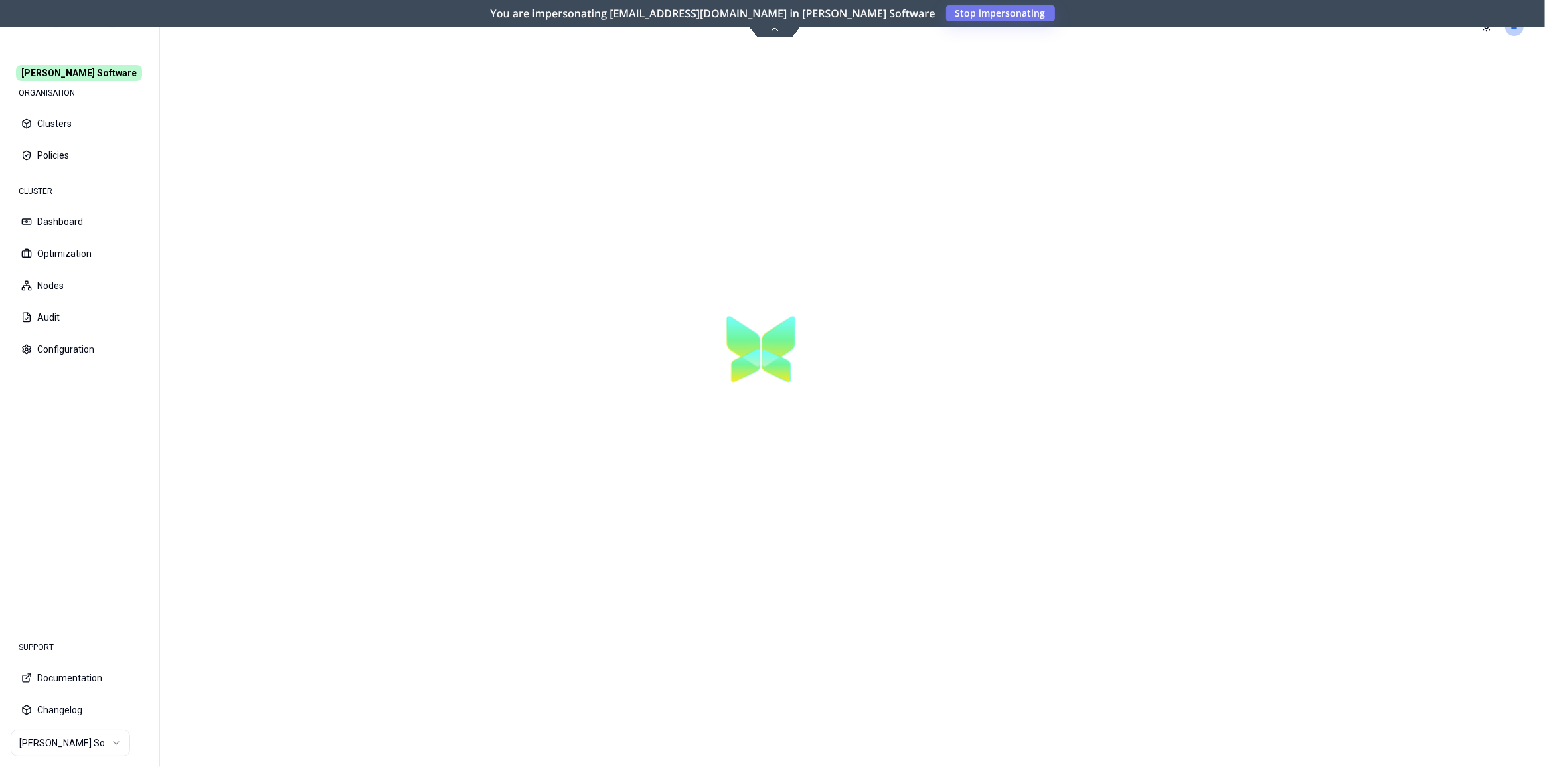
drag, startPoint x: 0, startPoint y: 0, endPoint x: 1235, endPoint y: 127, distance: 1241.1
click at [1133, 127] on section at bounding box center [852, 410] width 1385 height 714
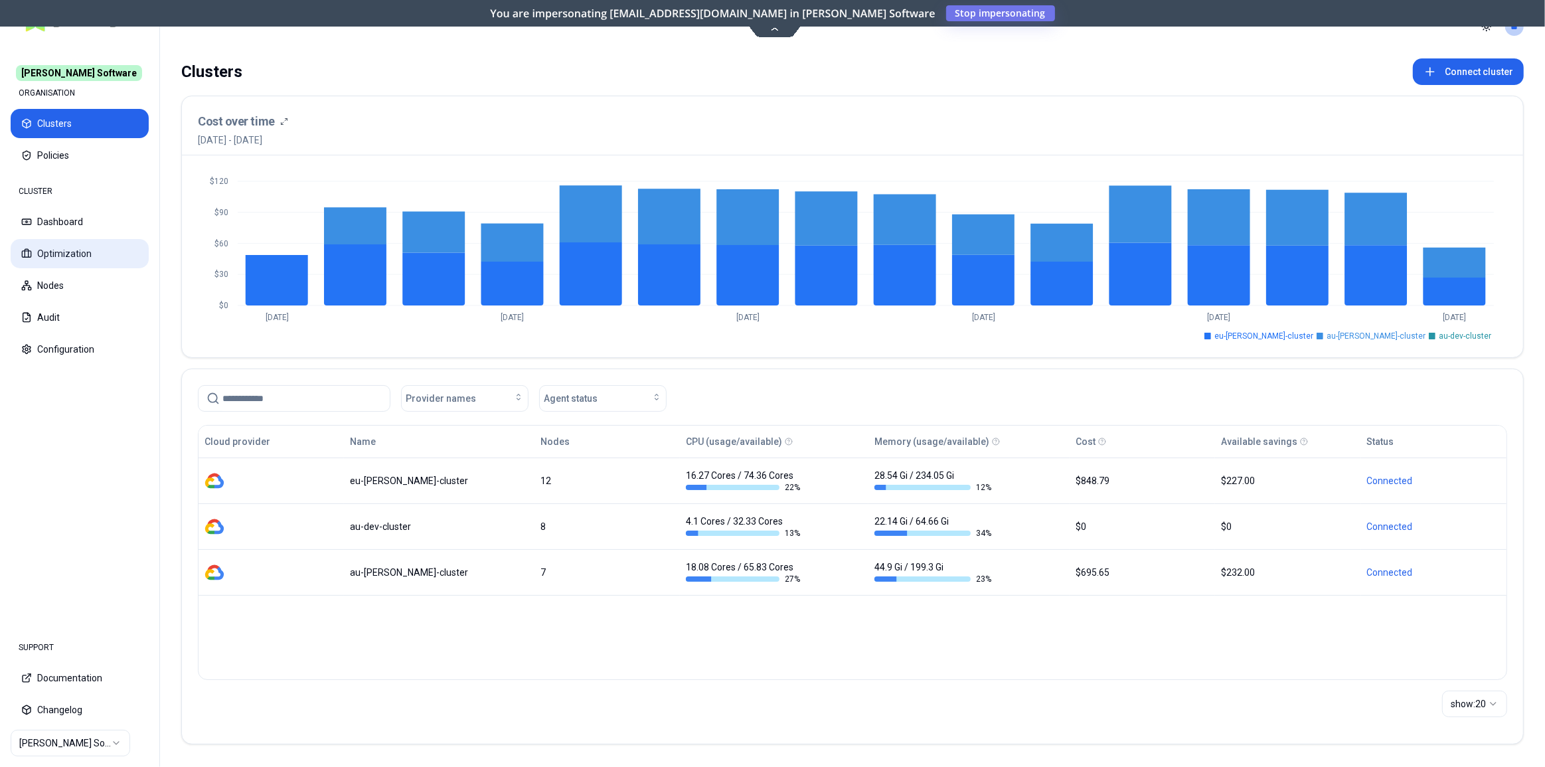
click at [108, 264] on button "Optimization" at bounding box center [80, 253] width 138 height 29
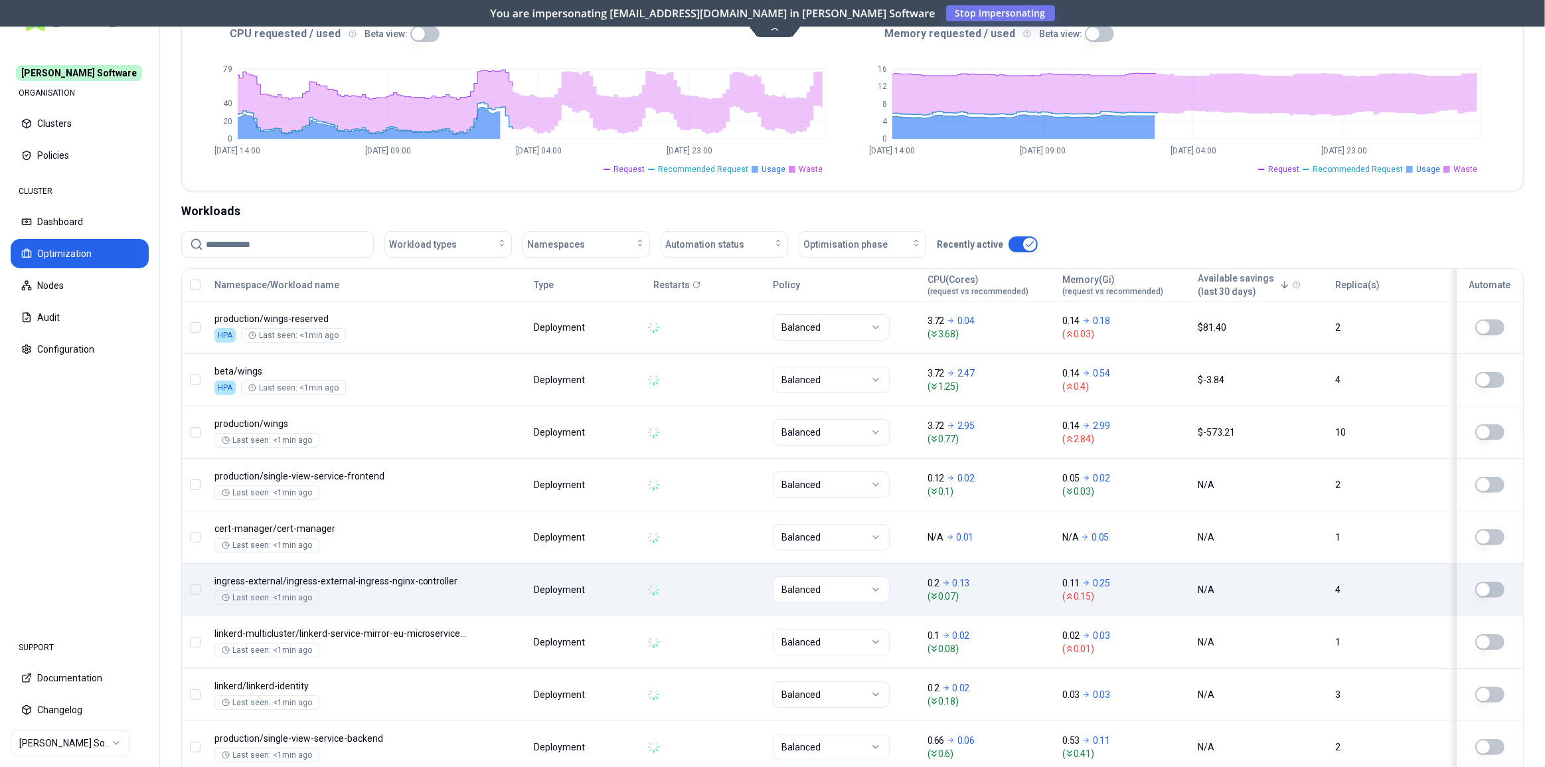
scroll to position [428, 0]
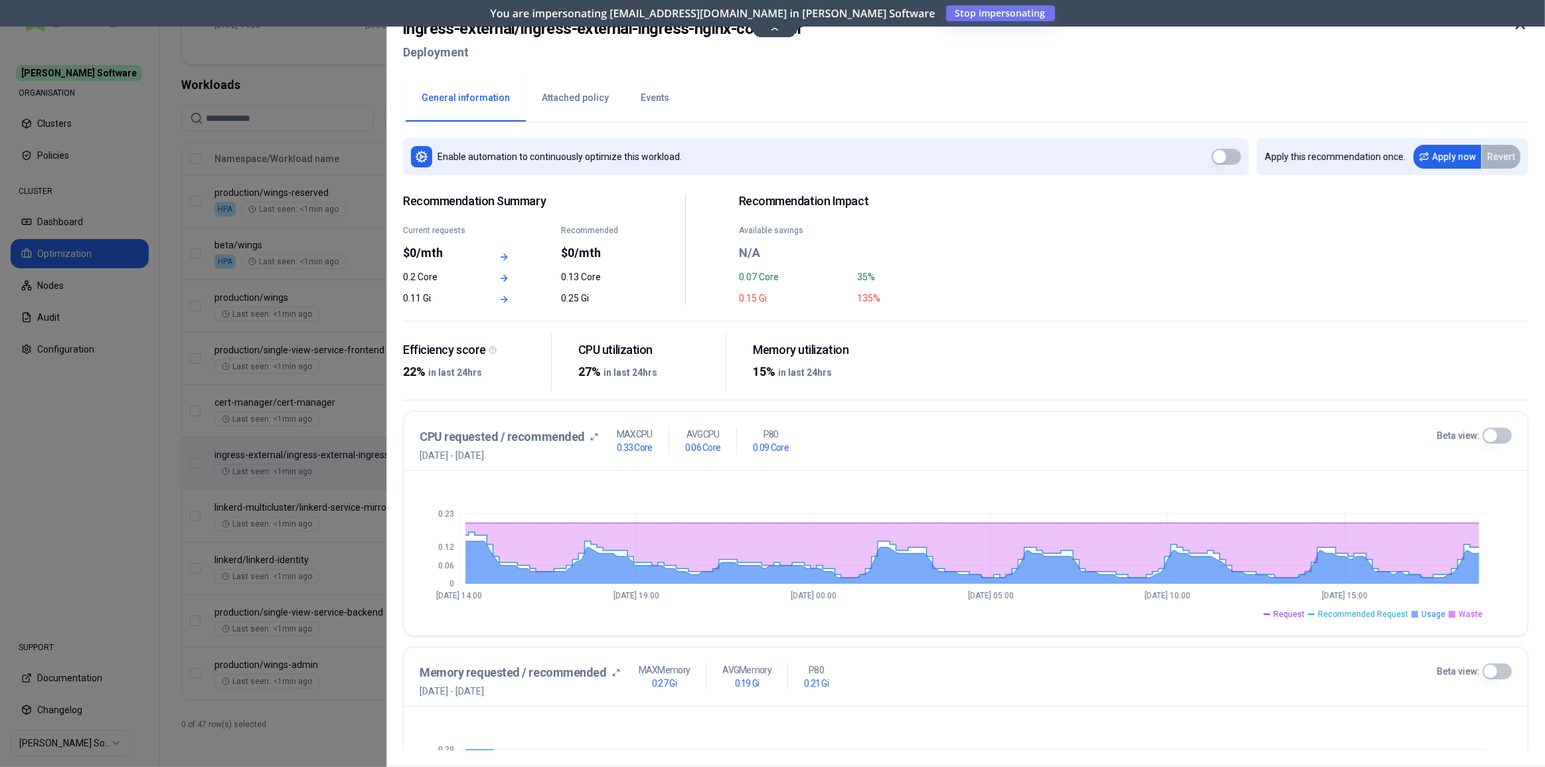
click at [1133, 437] on button "Beta view:" at bounding box center [1497, 436] width 29 height 16
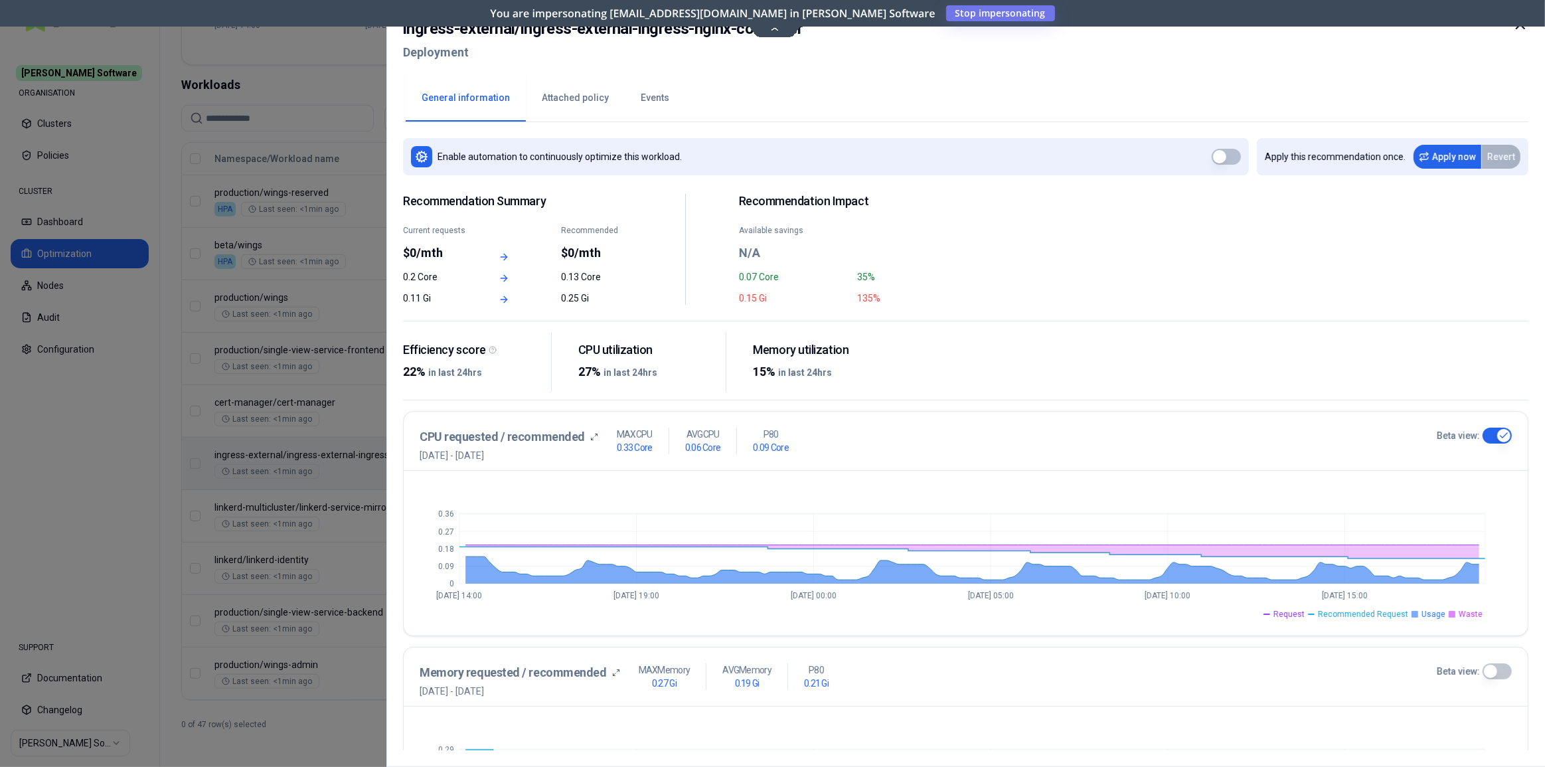
click at [1133, 562] on span "Waste" at bounding box center [1471, 614] width 24 height 11
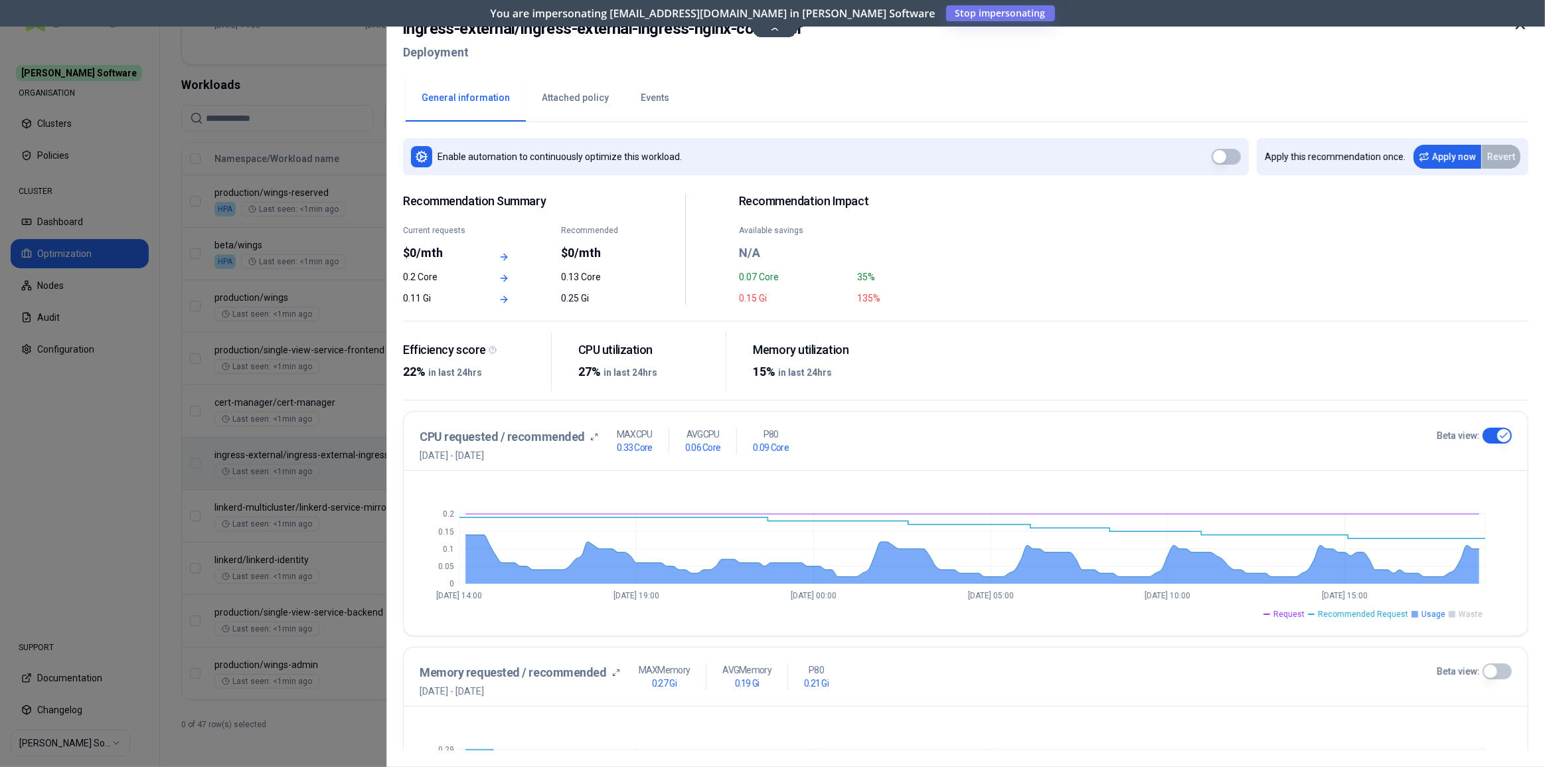
click at [1133, 562] on span "Recommended Request" at bounding box center [1363, 614] width 90 height 11
click at [1133, 27] on icon at bounding box center [1521, 25] width 8 height 8
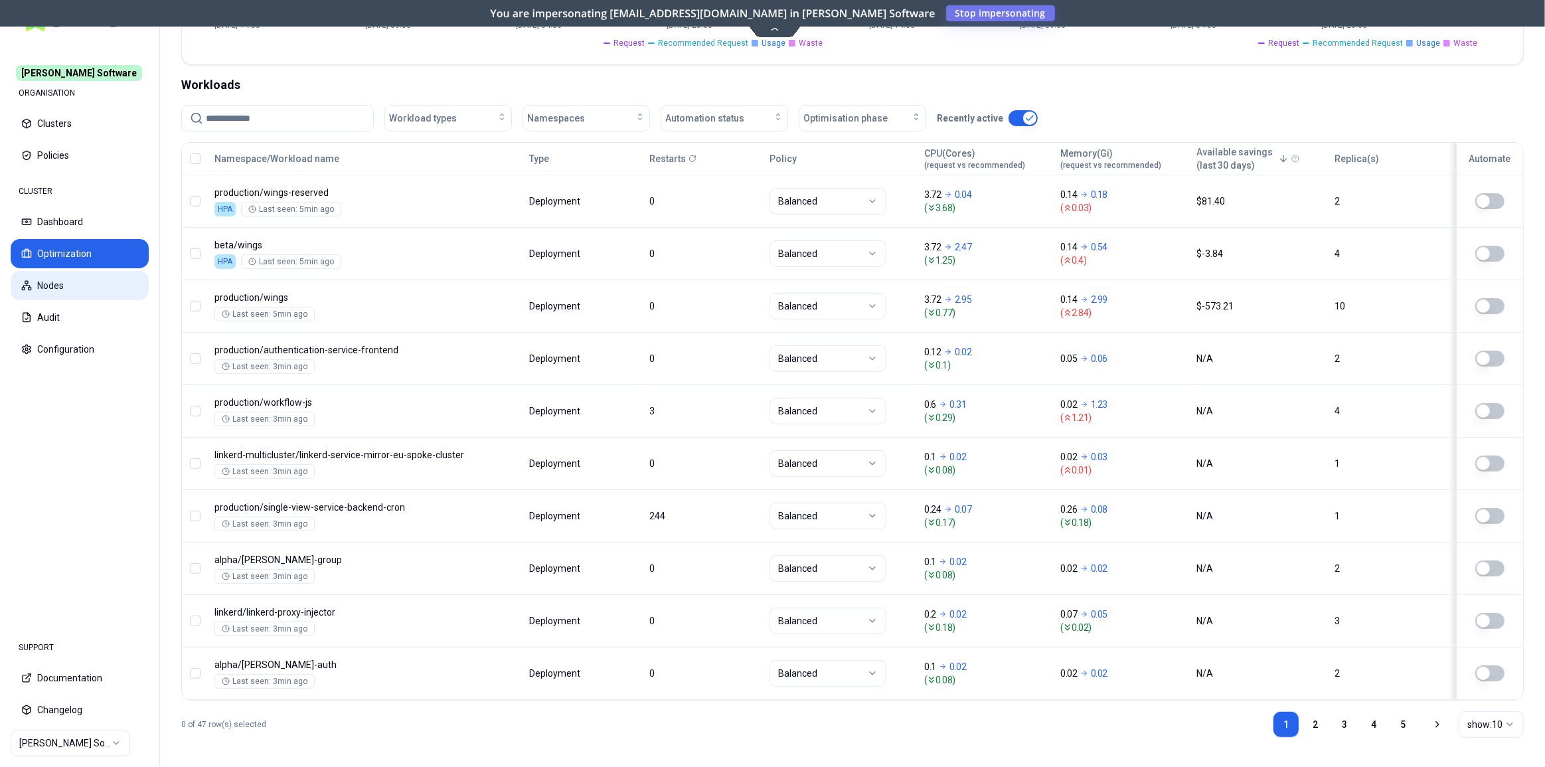
click at [64, 287] on button "Nodes" at bounding box center [80, 285] width 138 height 29
